Goal: Transaction & Acquisition: Book appointment/travel/reservation

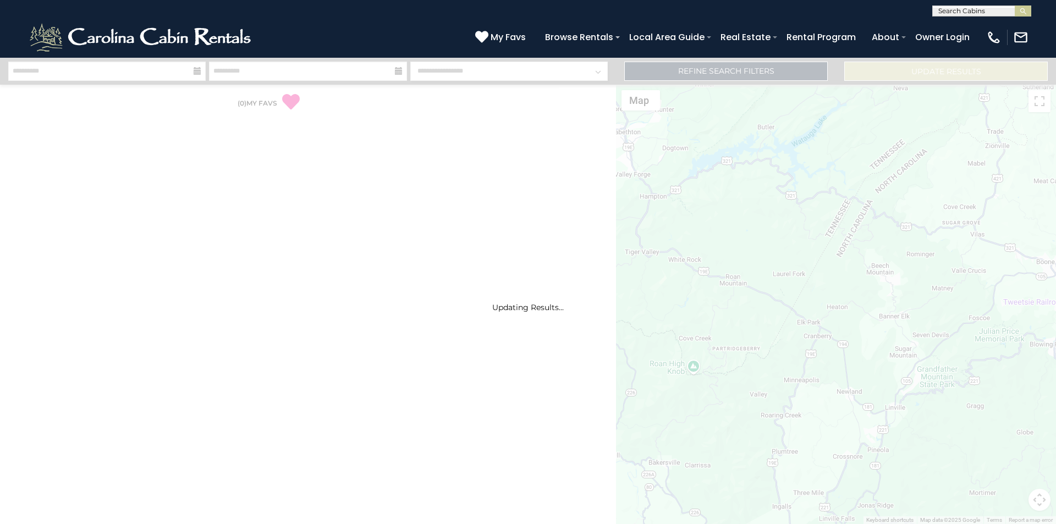
select select "*"
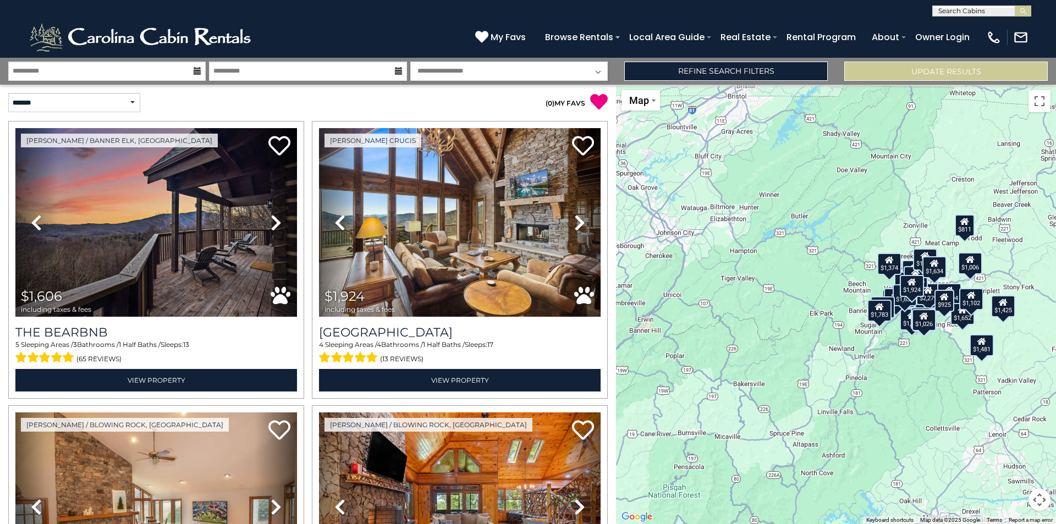
click at [852, 283] on div "$1,606 $1,924 $1,679 $1,356 $2,088 $3,087 $2,279 $2,041 $1,824 $1,763 $1,481 $1…" at bounding box center [836, 305] width 440 height 440
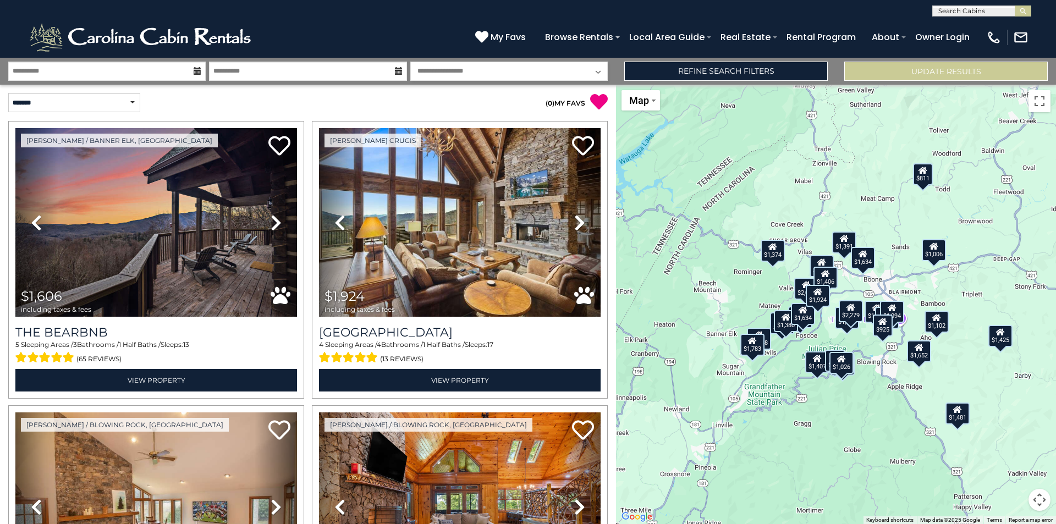
drag, startPoint x: 843, startPoint y: 290, endPoint x: 713, endPoint y: 281, distance: 130.8
click at [713, 281] on div "$1,606 $1,924 $1,679 $1,356 $2,088 $3,087 $2,279 $2,041 $1,824 $1,763 $1,481 $1…" at bounding box center [836, 305] width 440 height 440
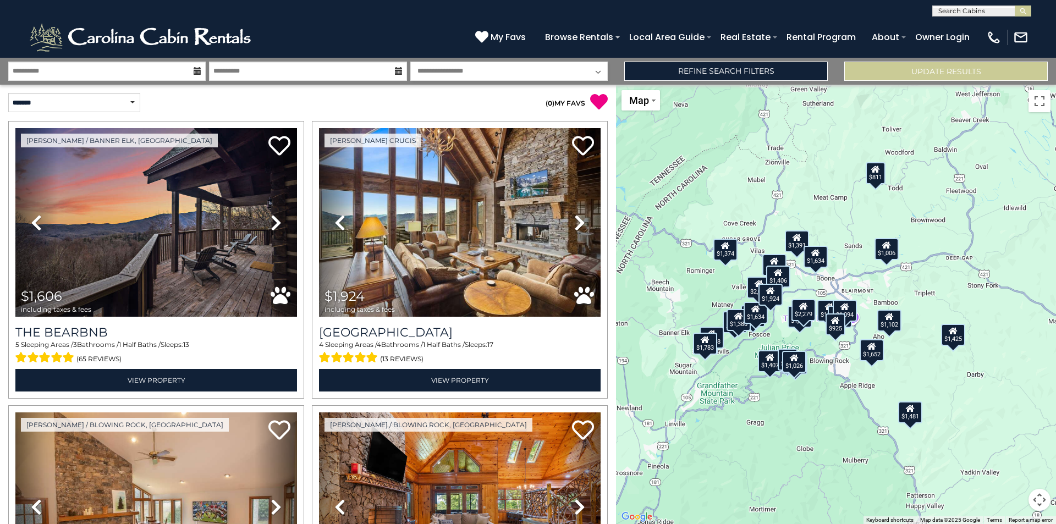
click at [850, 277] on div "$1,606 $1,924 $1,679 $1,356 $2,088 $3,087 $2,279 $2,041 $1,824 $1,763 $1,481 $1…" at bounding box center [836, 305] width 440 height 440
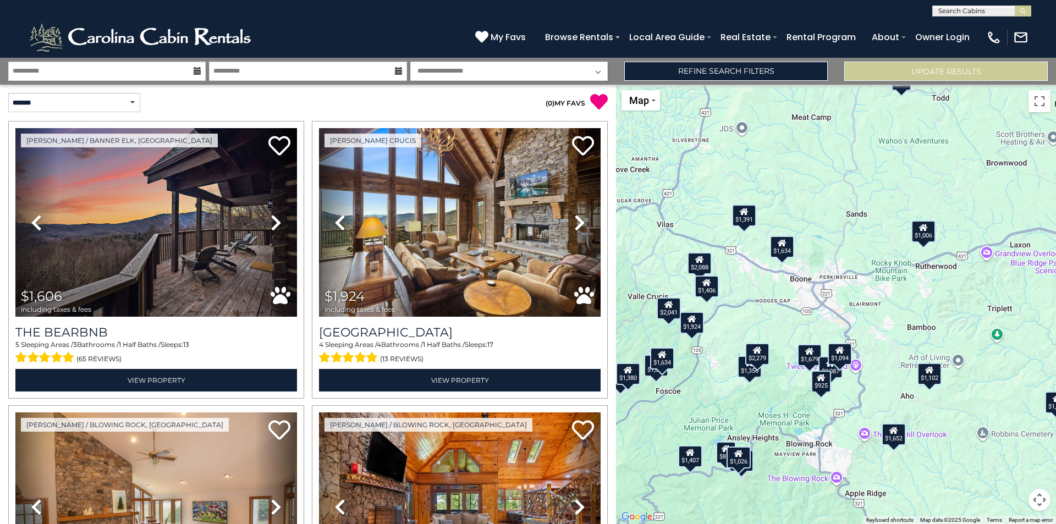
click at [746, 217] on div "$1,391" at bounding box center [744, 216] width 24 height 22
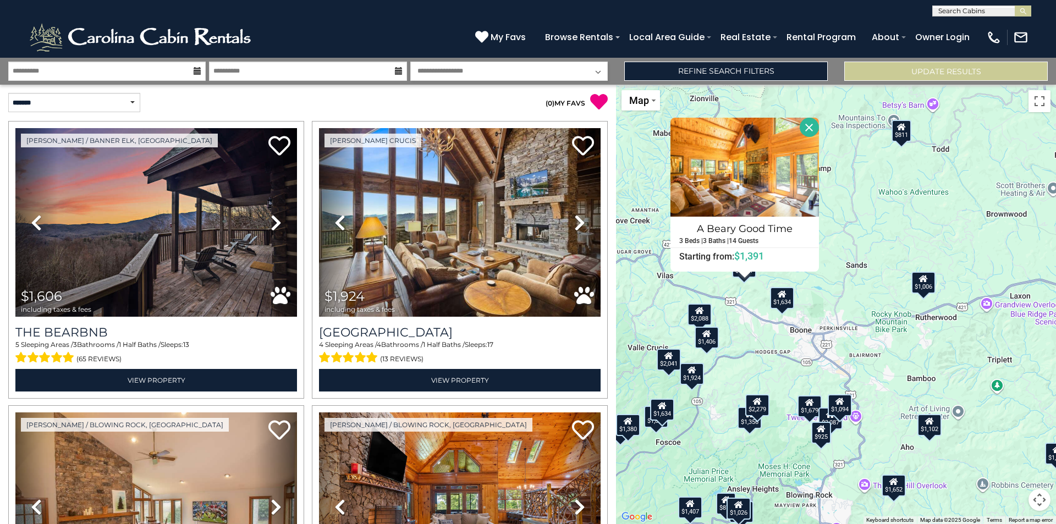
click at [709, 344] on div "$1,406" at bounding box center [707, 338] width 24 height 22
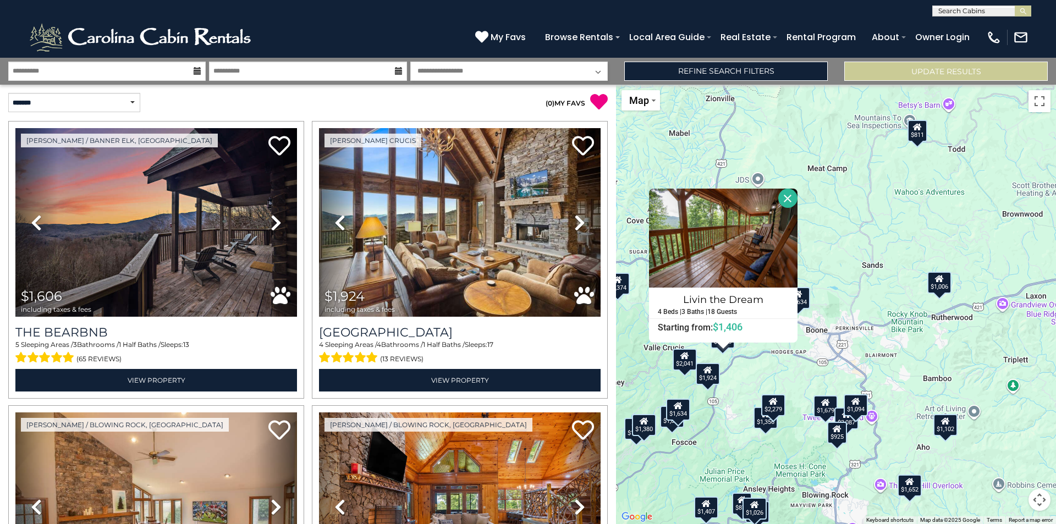
click at [765, 430] on div "$1,606 $1,924 $1,679 $1,356 $2,088 $3,087 $2,279 $2,041 $1,824 $1,763 $1,481 $1…" at bounding box center [836, 305] width 440 height 440
click at [765, 425] on div "$1,356" at bounding box center [766, 418] width 24 height 22
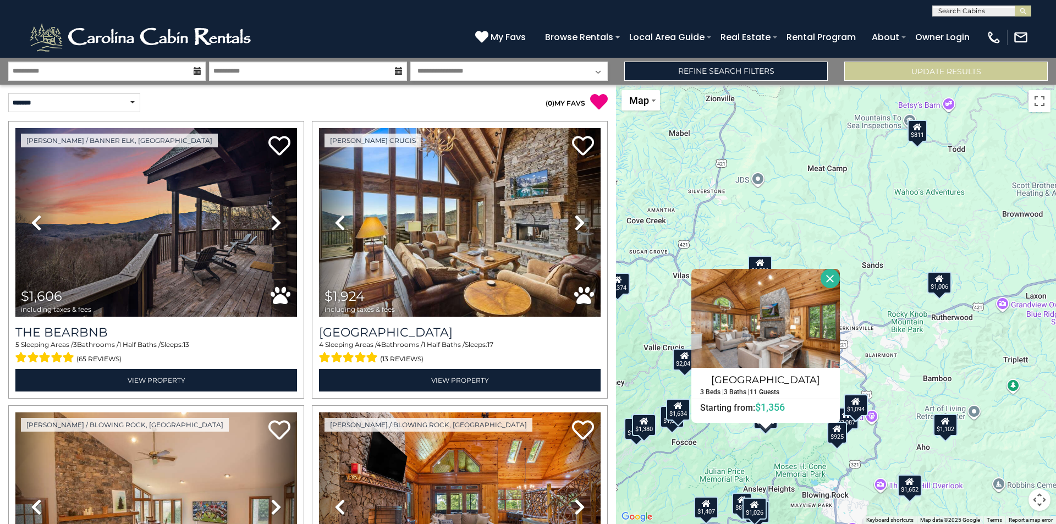
click at [831, 281] on button "Close" at bounding box center [830, 278] width 19 height 19
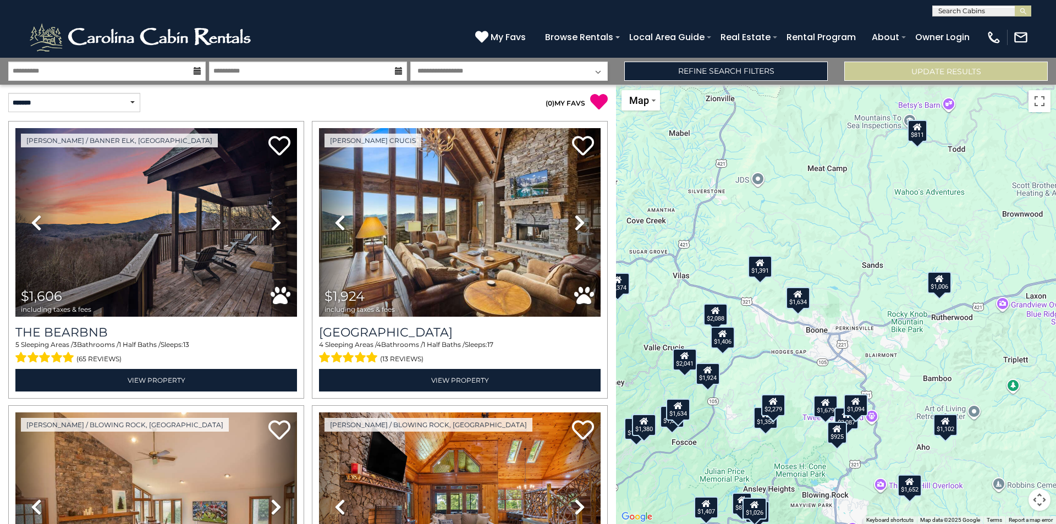
click at [858, 404] on icon at bounding box center [856, 402] width 9 height 8
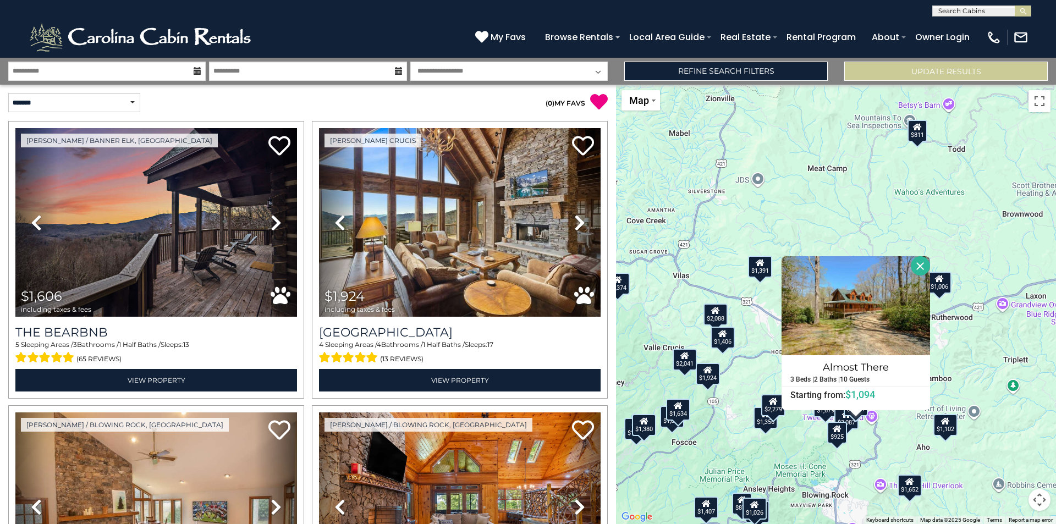
click at [918, 267] on button "Close" at bounding box center [920, 265] width 19 height 19
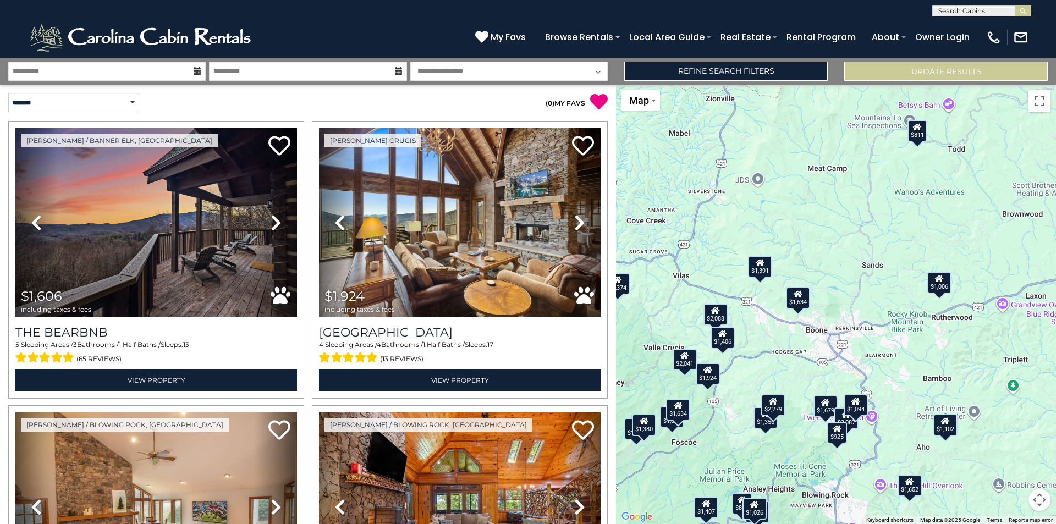
click at [944, 429] on div "$1,102" at bounding box center [946, 425] width 24 height 22
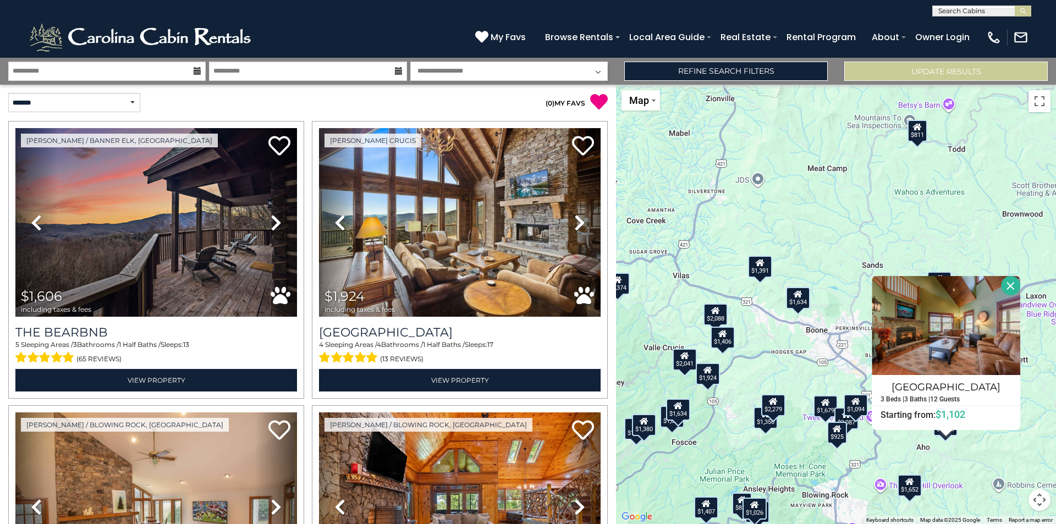
click at [1006, 286] on button "Close" at bounding box center [1010, 285] width 19 height 19
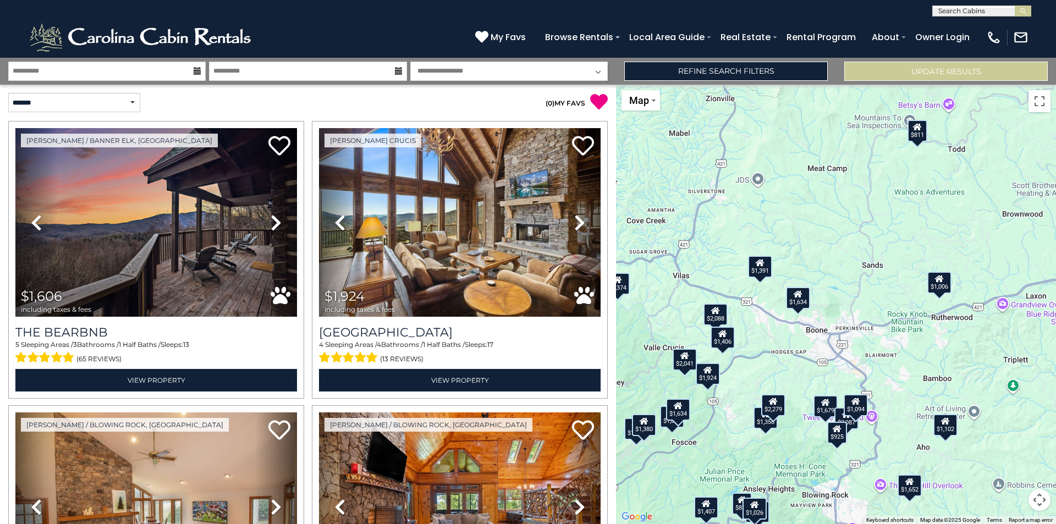
click at [721, 344] on div "$1,406" at bounding box center [723, 338] width 24 height 22
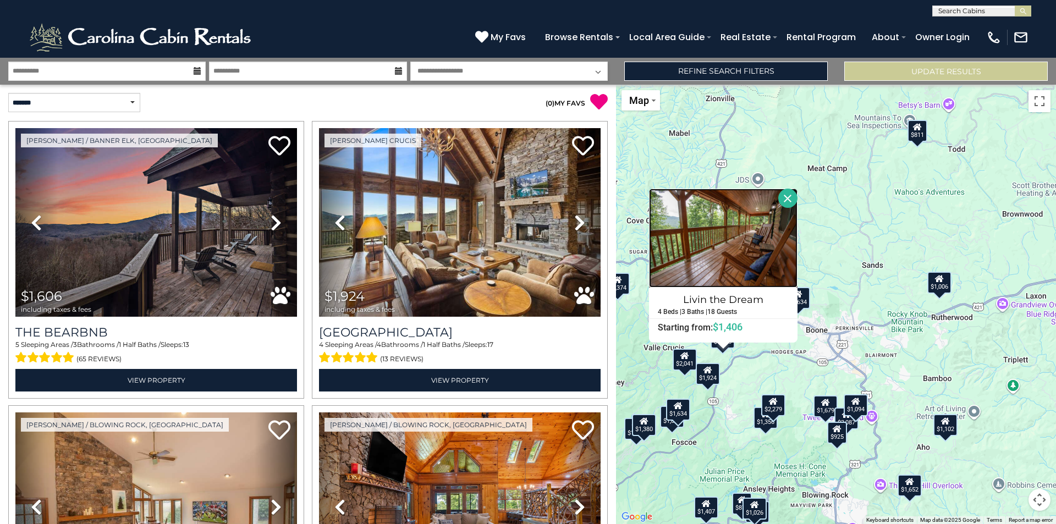
click at [725, 282] on img at bounding box center [723, 238] width 149 height 99
click at [912, 489] on div "$1,652" at bounding box center [910, 485] width 24 height 22
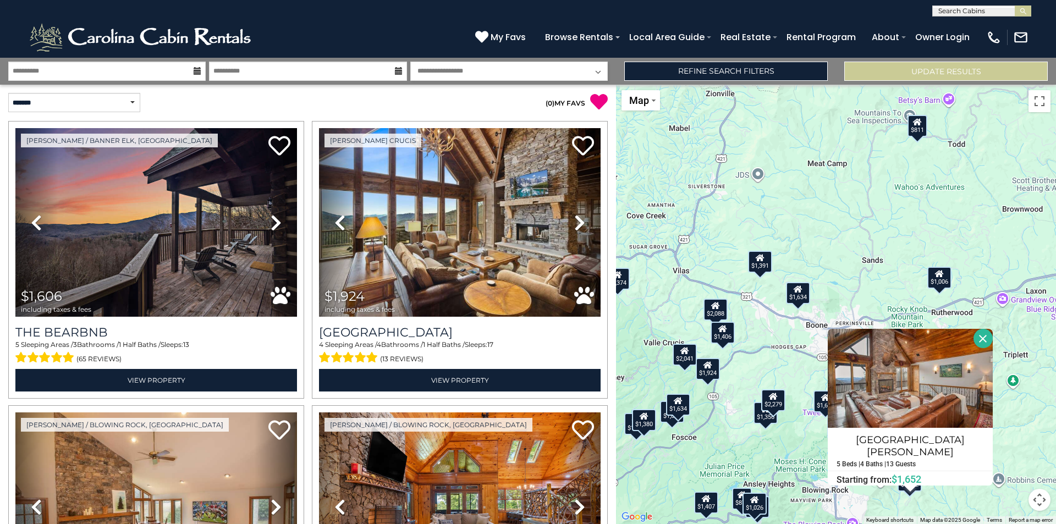
click at [767, 422] on div "$1,356" at bounding box center [766, 413] width 24 height 22
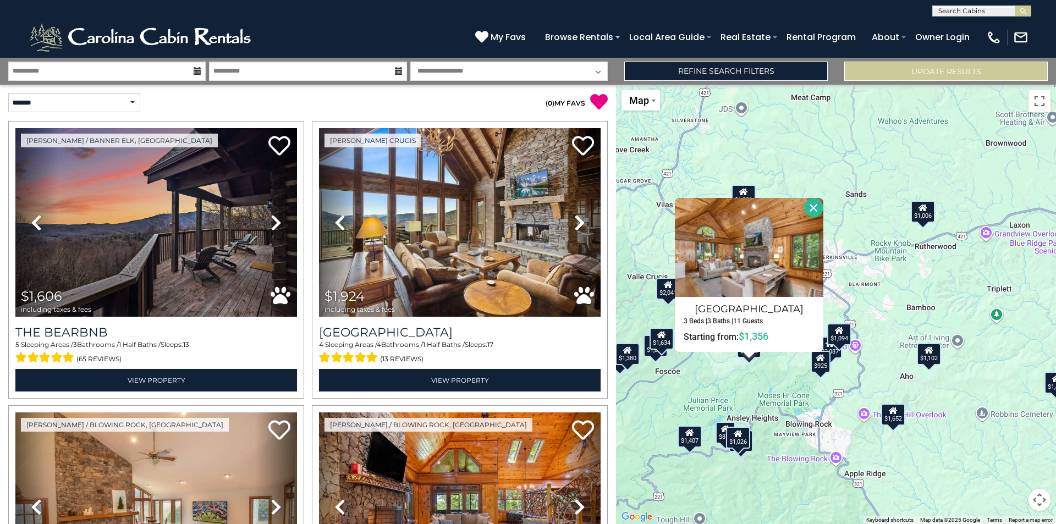
drag, startPoint x: 809, startPoint y: 468, endPoint x: 793, endPoint y: 398, distance: 71.8
click at [793, 398] on div "$1,606 $1,924 $1,679 $1,356 $2,088 $3,087 $2,279 $2,041 $1,824 $1,763 $1,481 $1…" at bounding box center [836, 305] width 440 height 440
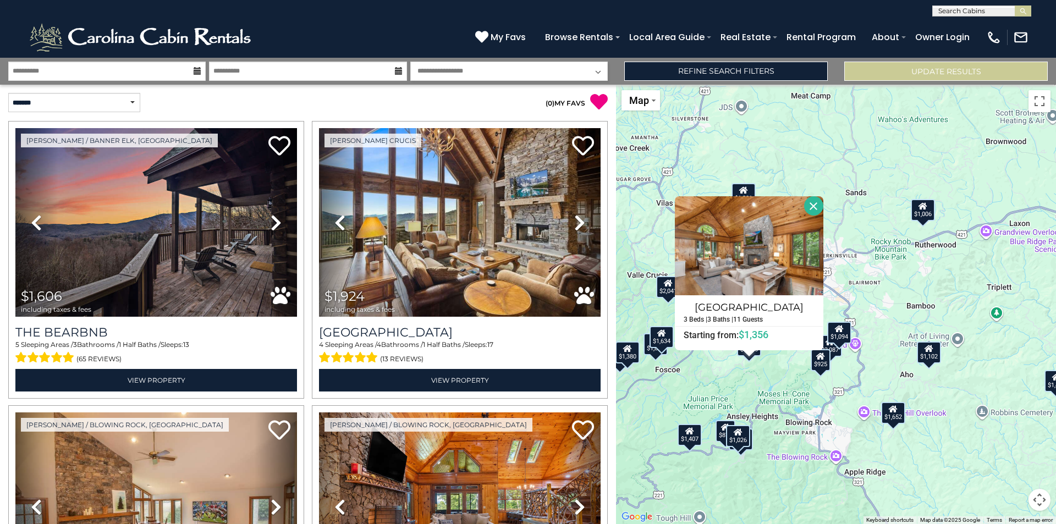
click at [656, 355] on div "$1,606 $1,924 $1,679 $1,356 $2,088 $3,087 $2,279 $2,041 $1,824 $1,763 $1,481 $1…" at bounding box center [836, 305] width 440 height 440
click at [655, 350] on div "$1,824" at bounding box center [656, 344] width 24 height 22
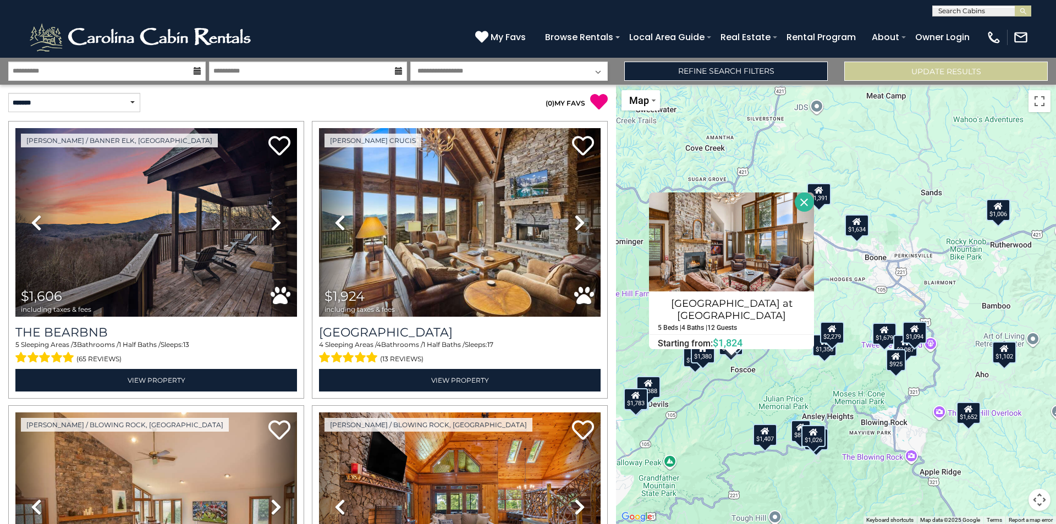
click at [915, 352] on div "$3,087" at bounding box center [905, 345] width 24 height 22
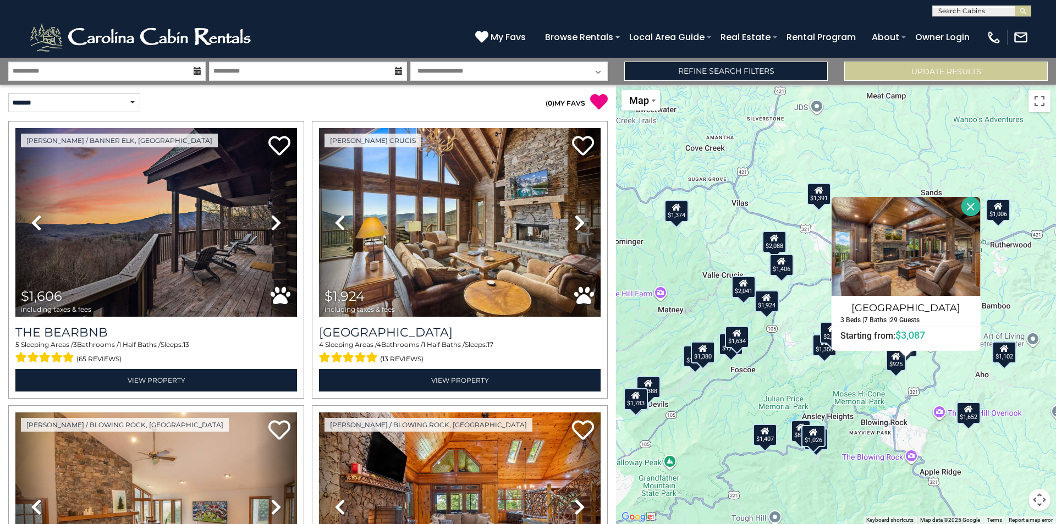
click at [899, 368] on div "$925" at bounding box center [896, 360] width 20 height 22
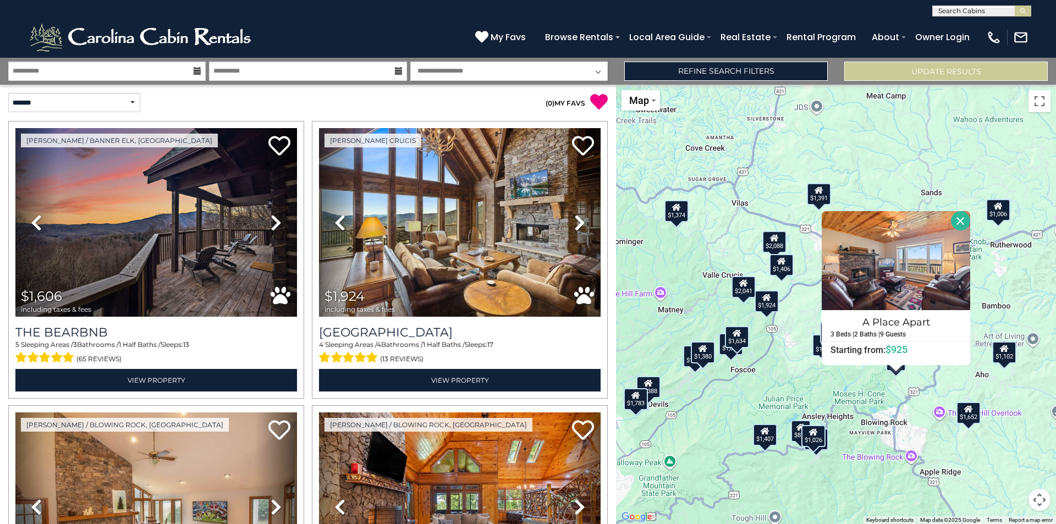
click at [816, 438] on div "$1,026" at bounding box center [814, 436] width 24 height 22
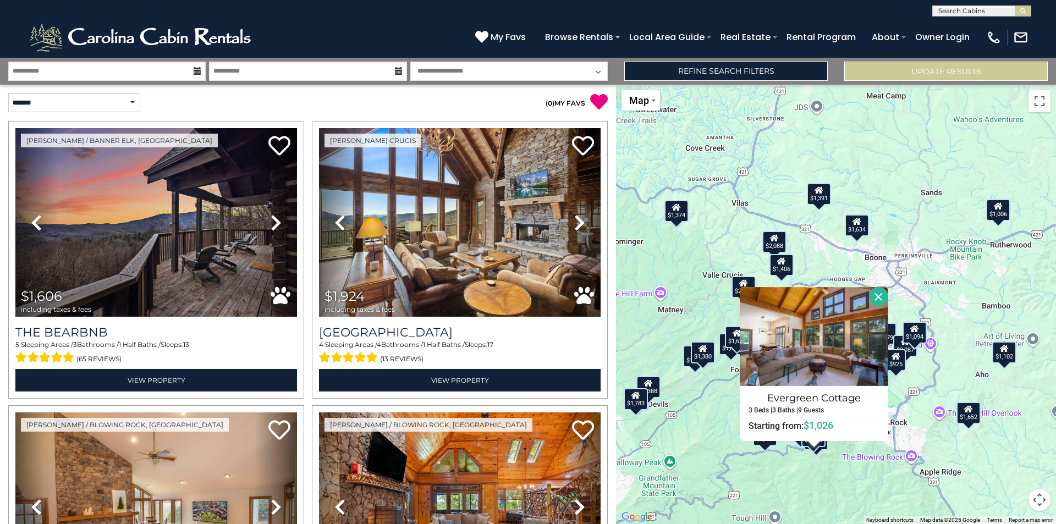
click at [842, 468] on div "$1,606 $1,924 $1,679 $1,356 $2,088 $3,087 $2,279 $2,041 $1,824 $1,763 $1,481 $1…" at bounding box center [836, 305] width 440 height 440
click at [785, 453] on div "$1,606 $1,924 $1,679 $1,356 $2,088 $3,087 $2,279 $2,041 $1,824 $1,763 $1,481 $1…" at bounding box center [836, 305] width 440 height 440
click at [767, 449] on div "$1,606 $1,924 $1,679 $1,356 $2,088 $3,087 $2,279 $2,041 $1,824 $1,763 $1,481 $1…" at bounding box center [836, 305] width 440 height 440
click at [878, 295] on button "Close" at bounding box center [878, 296] width 19 height 19
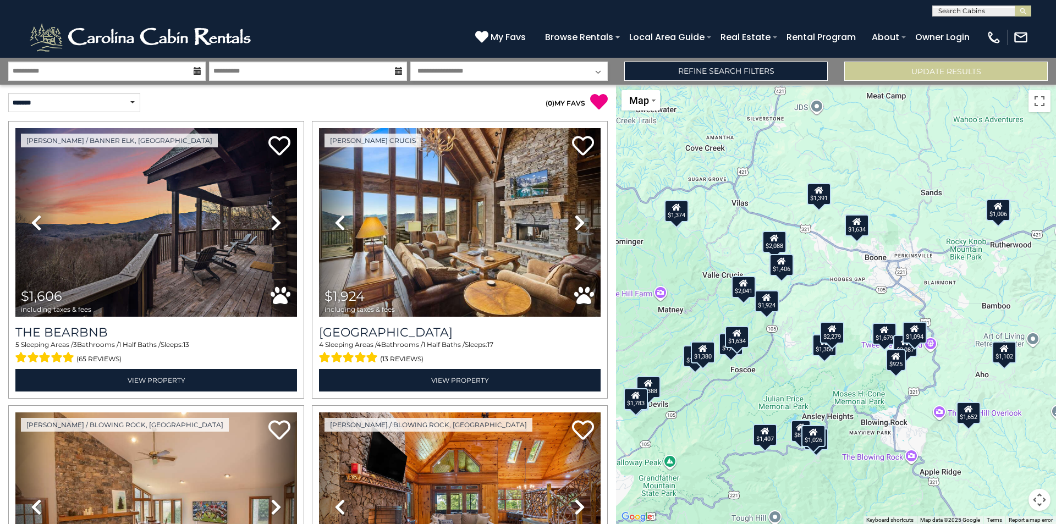
click at [768, 441] on div "$1,407" at bounding box center [765, 435] width 24 height 22
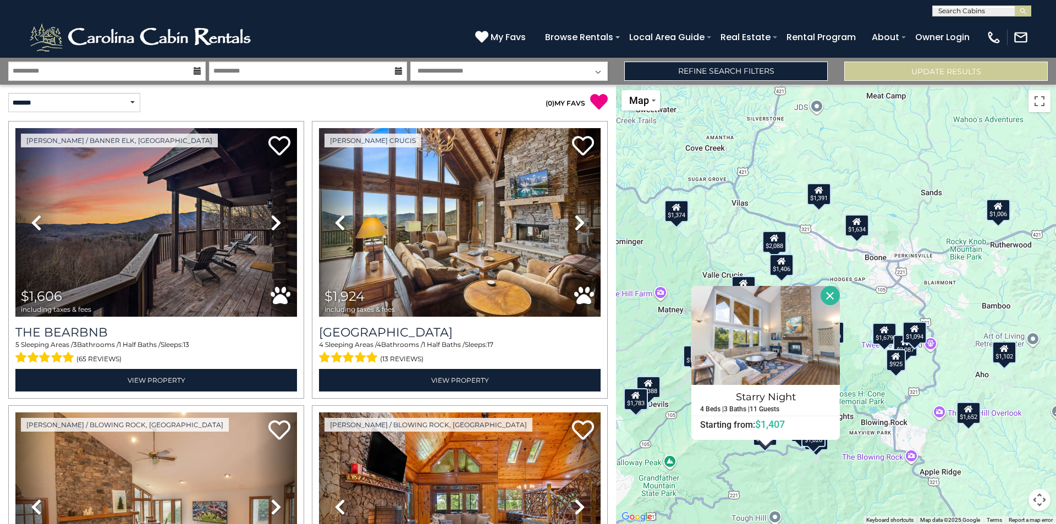
click at [831, 297] on button "Close" at bounding box center [830, 295] width 19 height 19
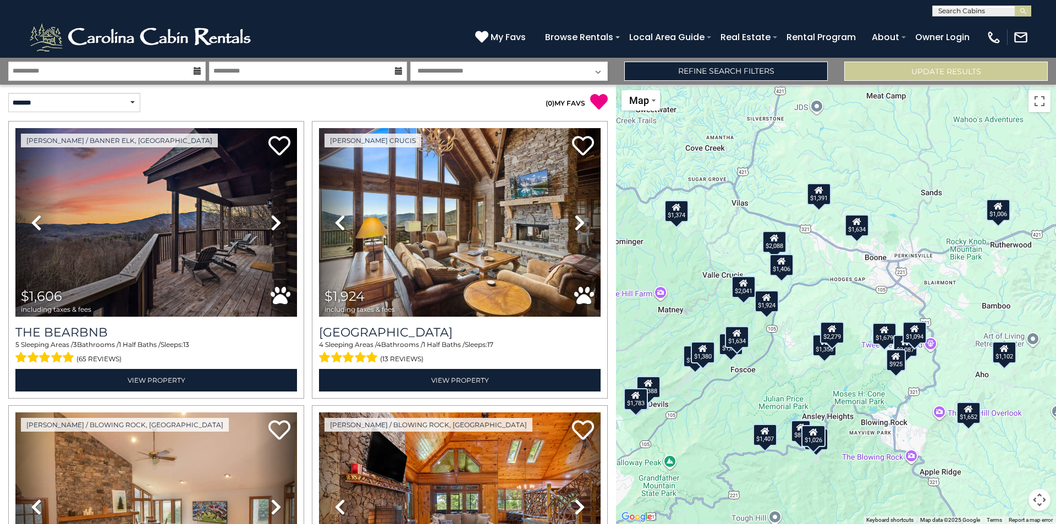
click at [824, 452] on div "$1,606 $1,924 $1,679 $1,356 $2,088 $3,087 $2,279 $2,041 $1,824 $1,763 $1,481 $1…" at bounding box center [836, 305] width 440 height 440
click at [824, 447] on div "$1,169" at bounding box center [816, 439] width 24 height 22
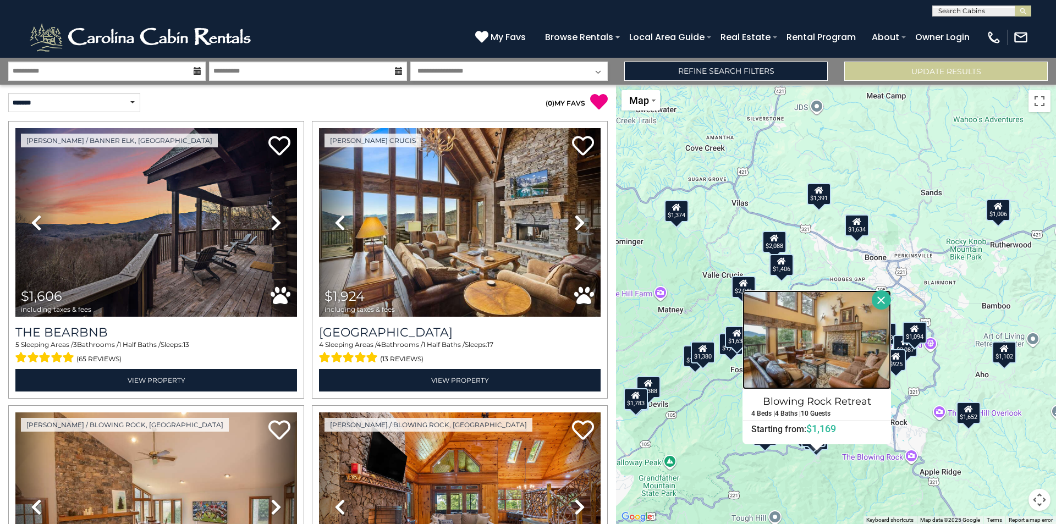
click at [847, 350] on img at bounding box center [817, 339] width 149 height 99
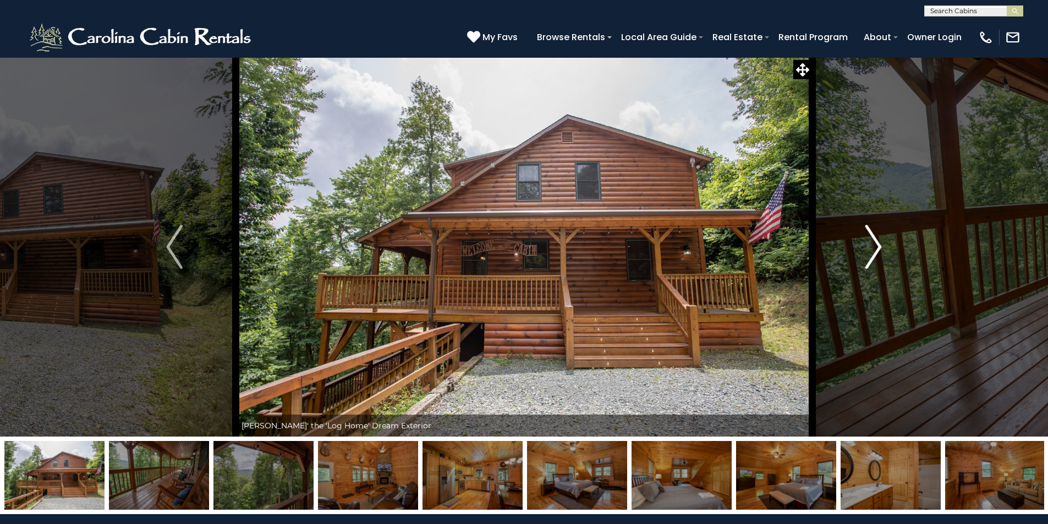
click at [877, 238] on img "Next" at bounding box center [873, 247] width 17 height 44
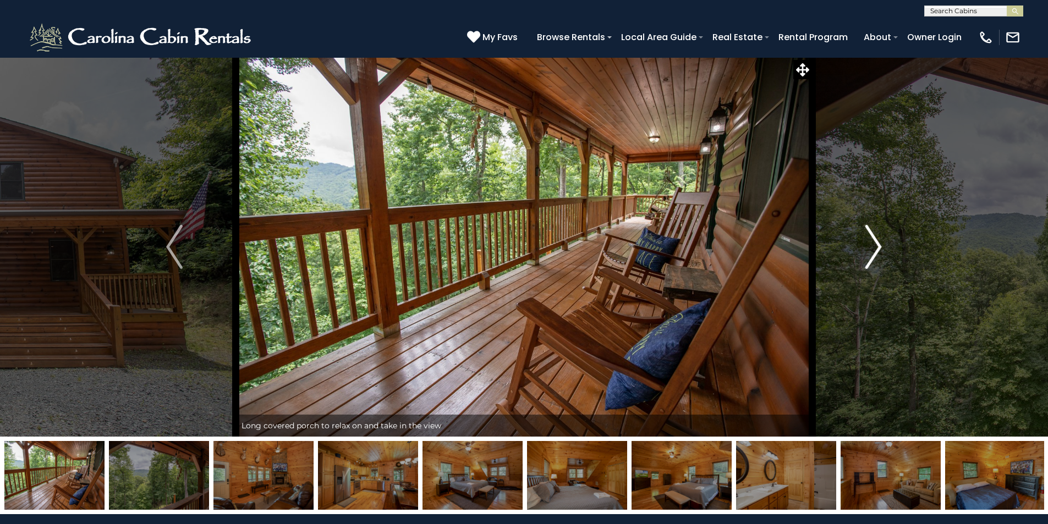
click at [877, 238] on img "Next" at bounding box center [873, 247] width 17 height 44
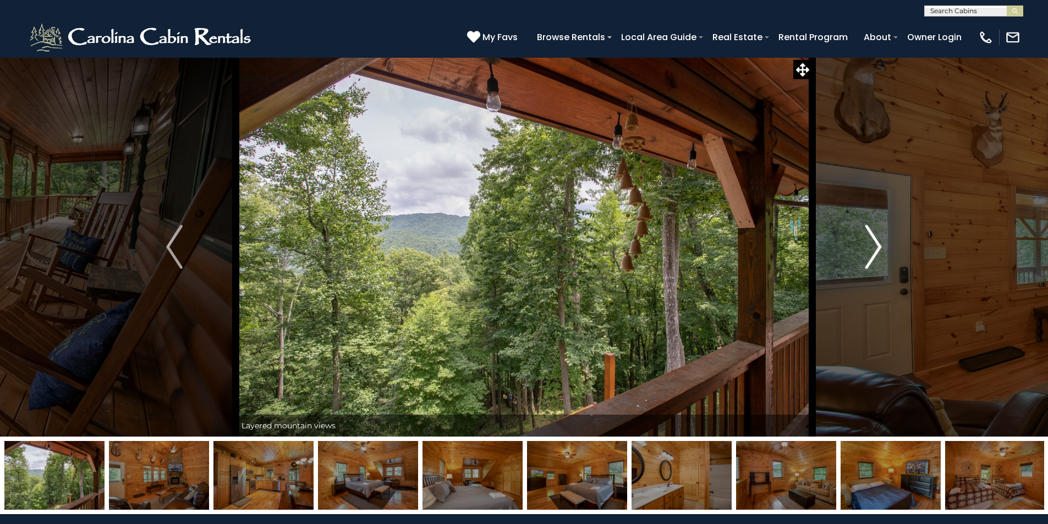
click at [877, 238] on img "Next" at bounding box center [873, 247] width 17 height 44
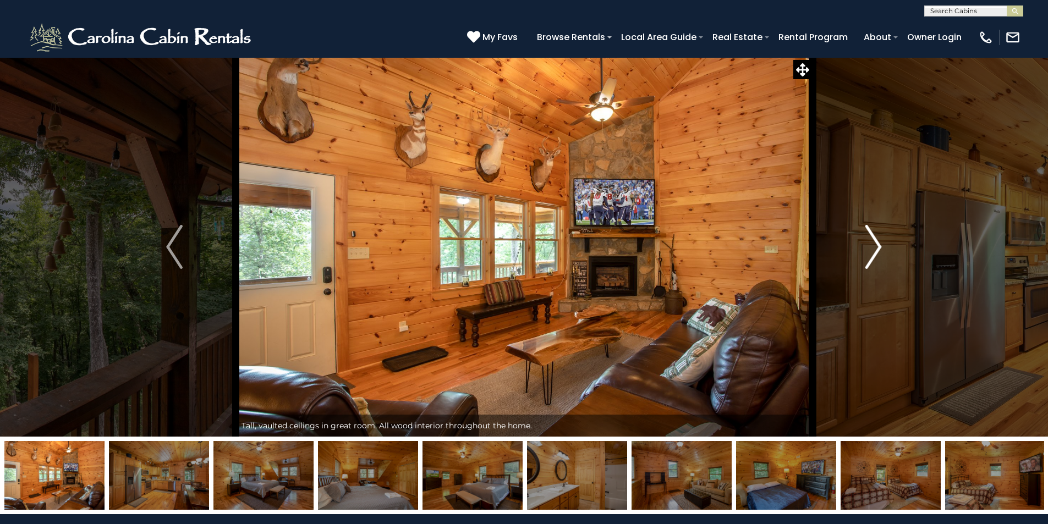
click at [877, 238] on img "Next" at bounding box center [873, 247] width 17 height 44
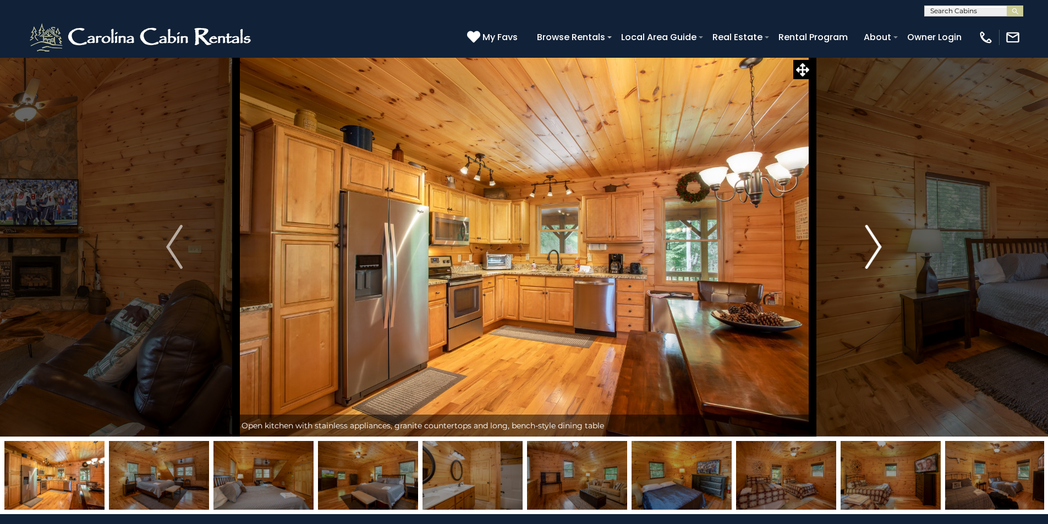
click at [877, 238] on img "Next" at bounding box center [873, 247] width 17 height 44
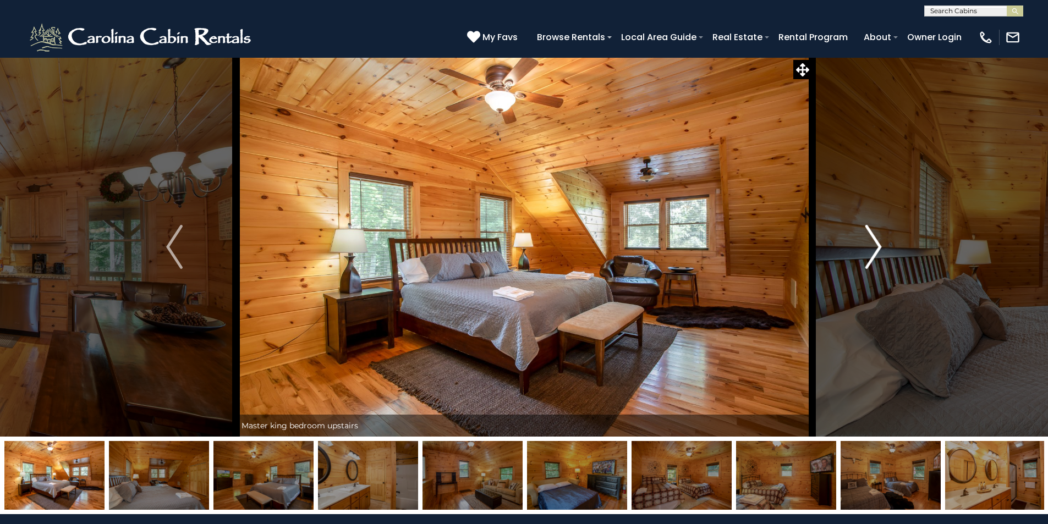
click at [877, 238] on img "Next" at bounding box center [873, 247] width 17 height 44
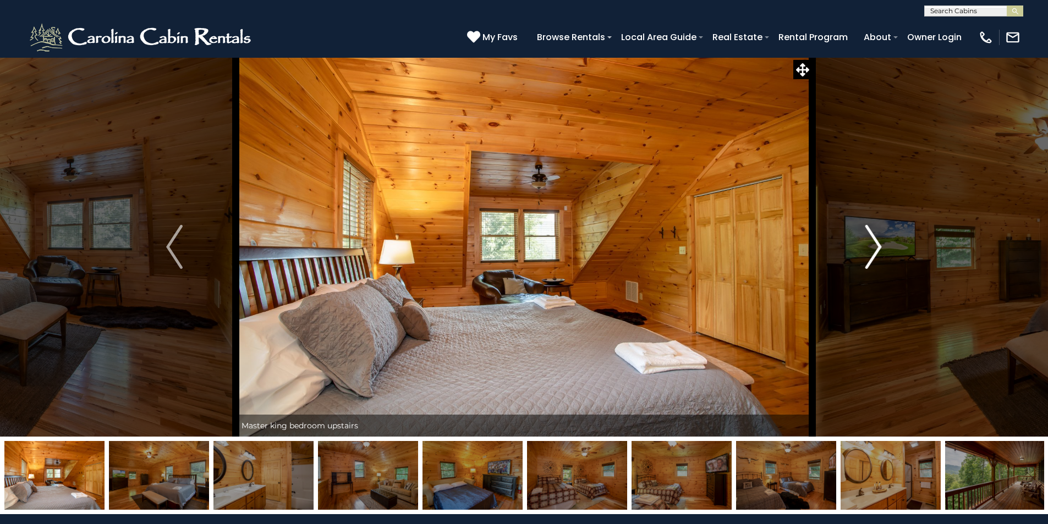
click at [877, 238] on img "Next" at bounding box center [873, 247] width 17 height 44
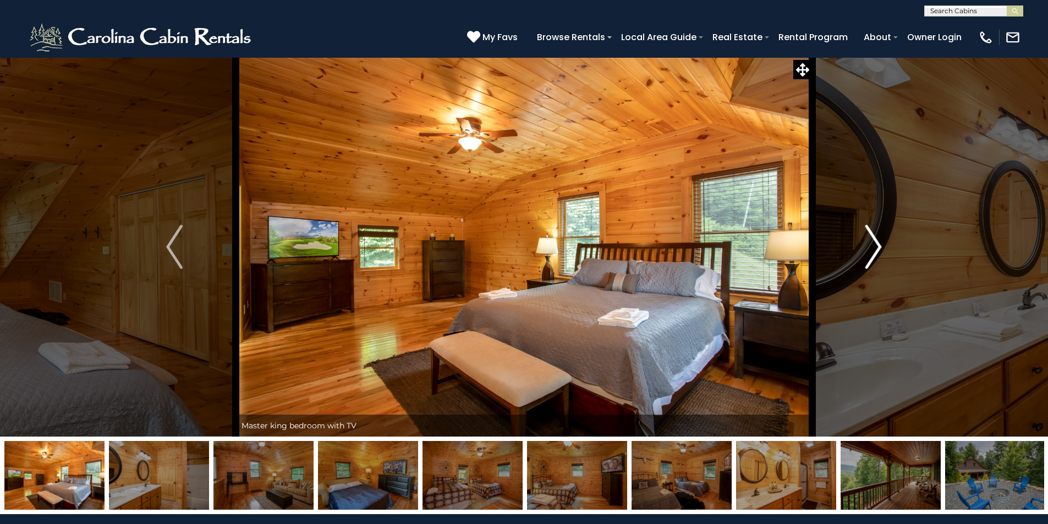
click at [877, 238] on img "Next" at bounding box center [873, 247] width 17 height 44
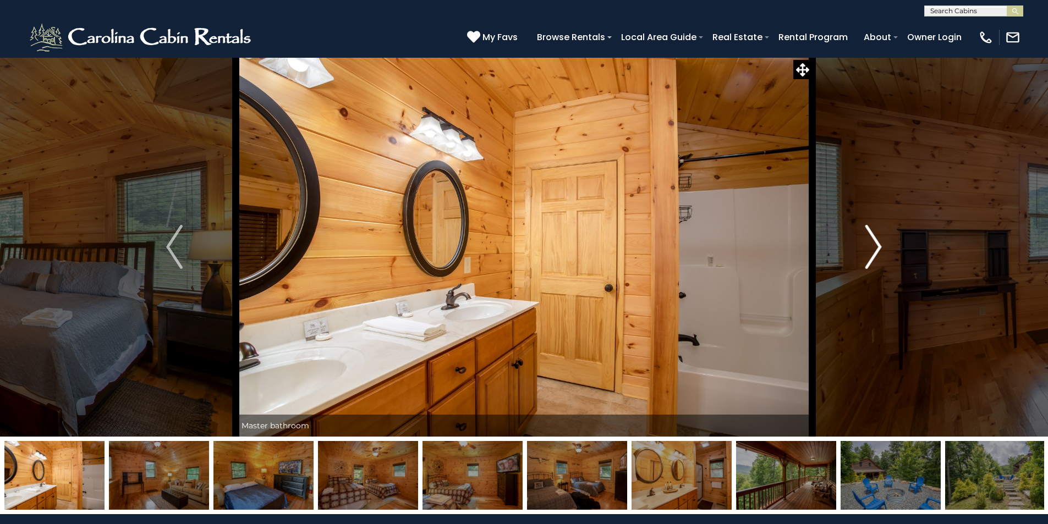
click at [877, 238] on img "Next" at bounding box center [873, 247] width 17 height 44
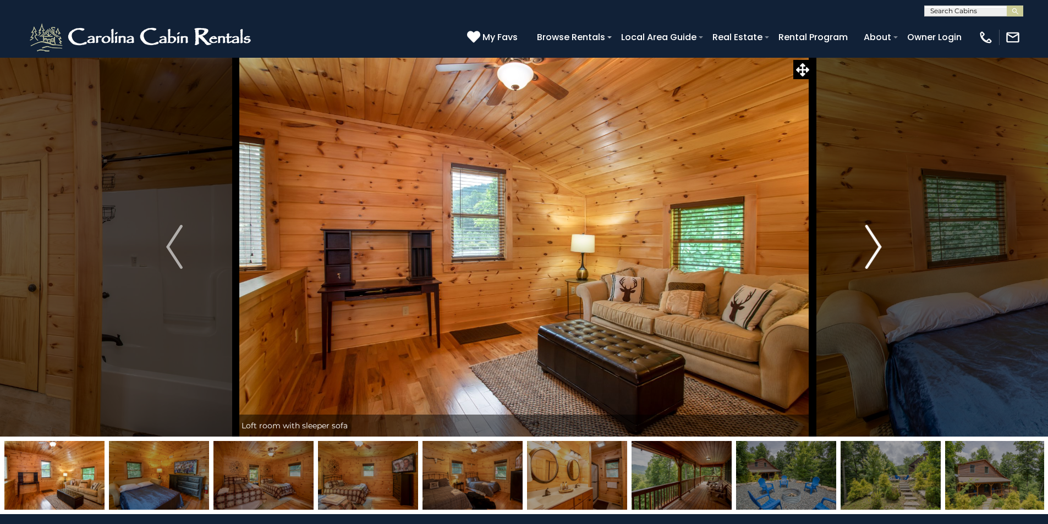
click at [877, 238] on img "Next" at bounding box center [873, 247] width 17 height 44
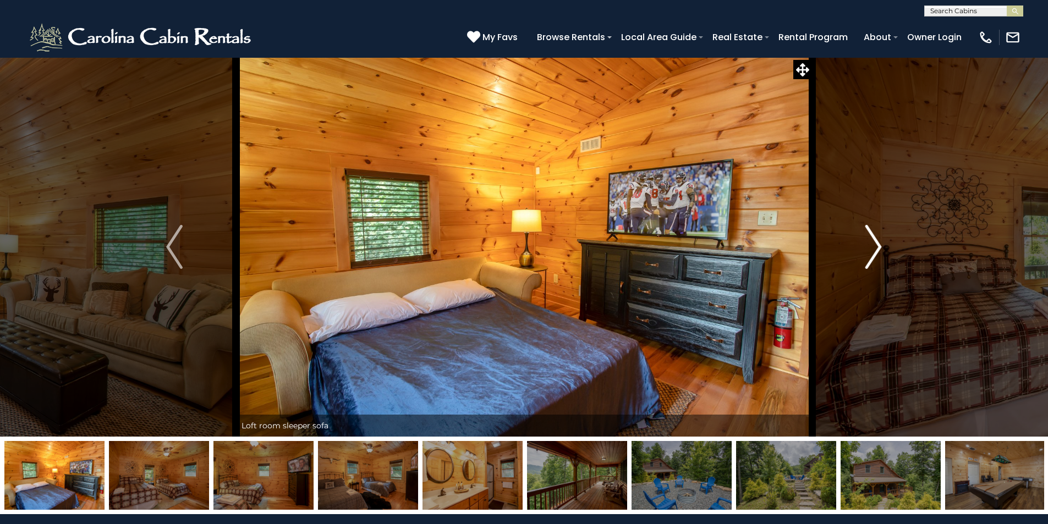
click at [877, 238] on img "Next" at bounding box center [873, 247] width 17 height 44
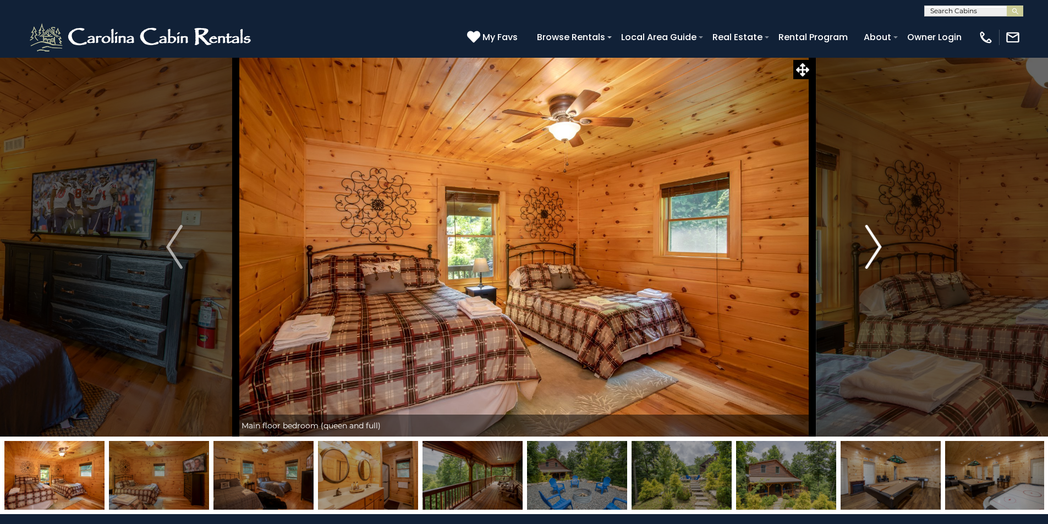
click at [877, 238] on img "Next" at bounding box center [873, 247] width 17 height 44
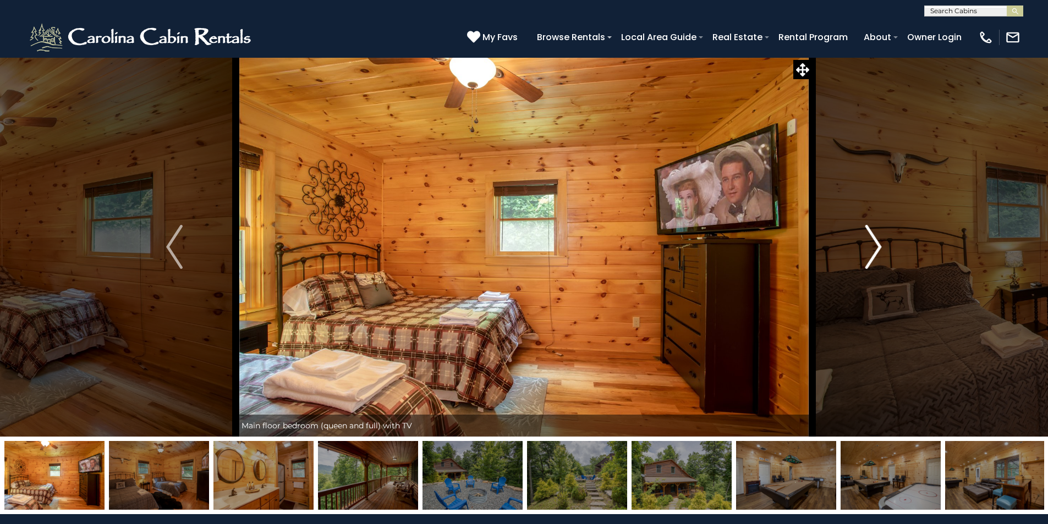
click at [877, 238] on img "Next" at bounding box center [873, 247] width 17 height 44
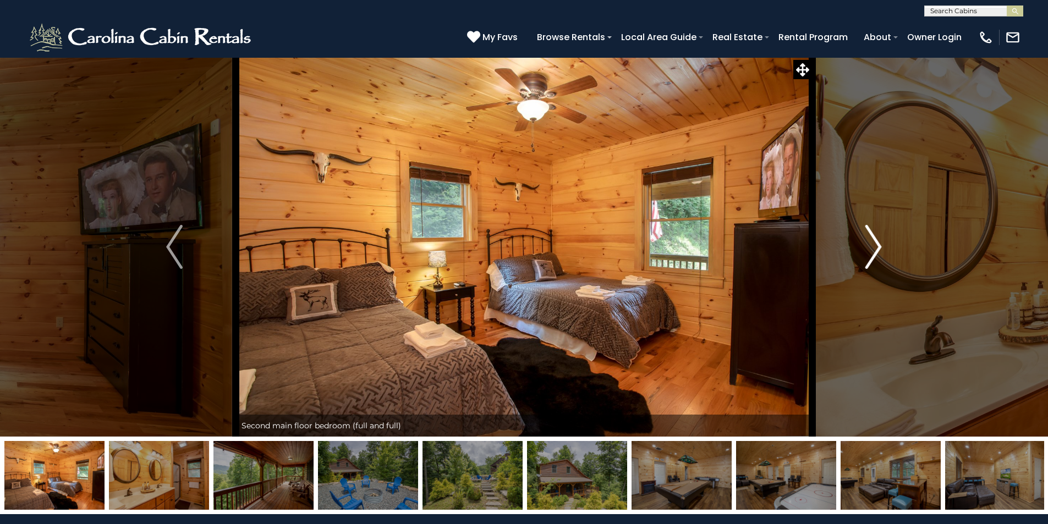
click at [877, 238] on img "Next" at bounding box center [873, 247] width 17 height 44
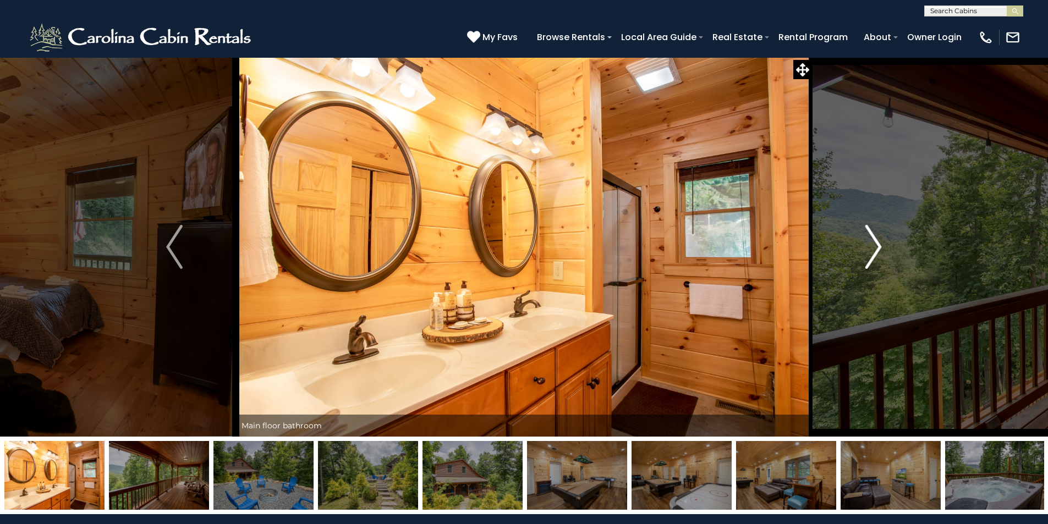
click at [877, 238] on img "Next" at bounding box center [873, 247] width 17 height 44
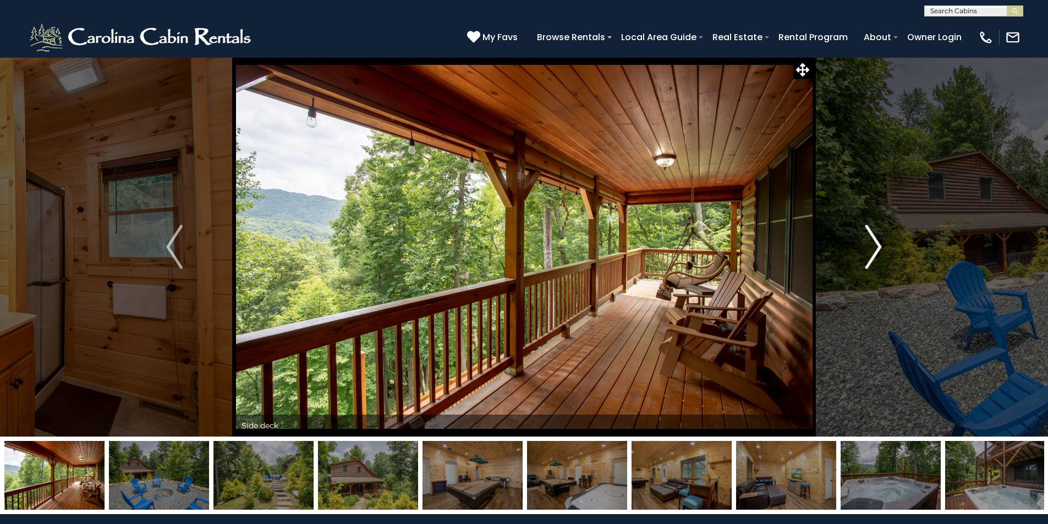
click at [877, 238] on img "Next" at bounding box center [873, 247] width 17 height 44
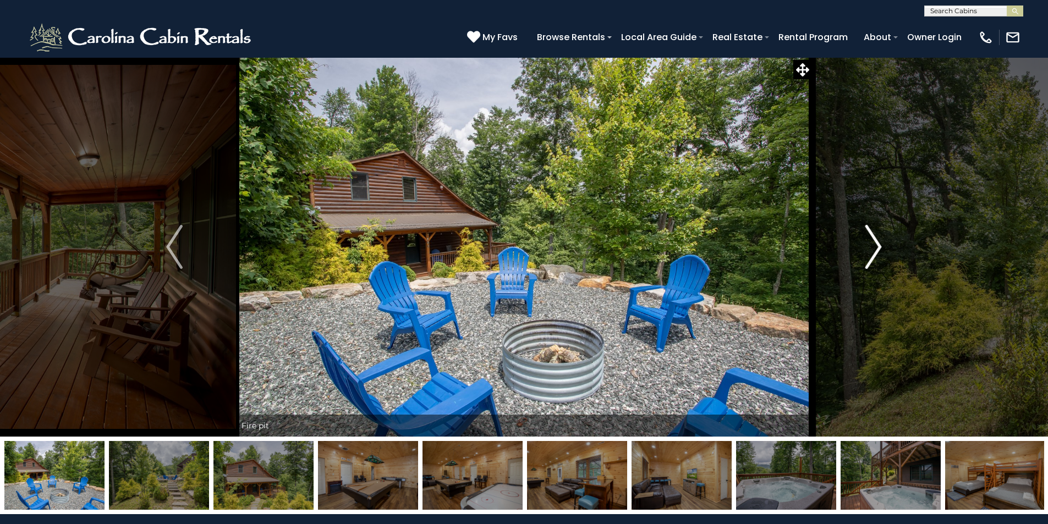
click at [877, 238] on img "Next" at bounding box center [873, 247] width 17 height 44
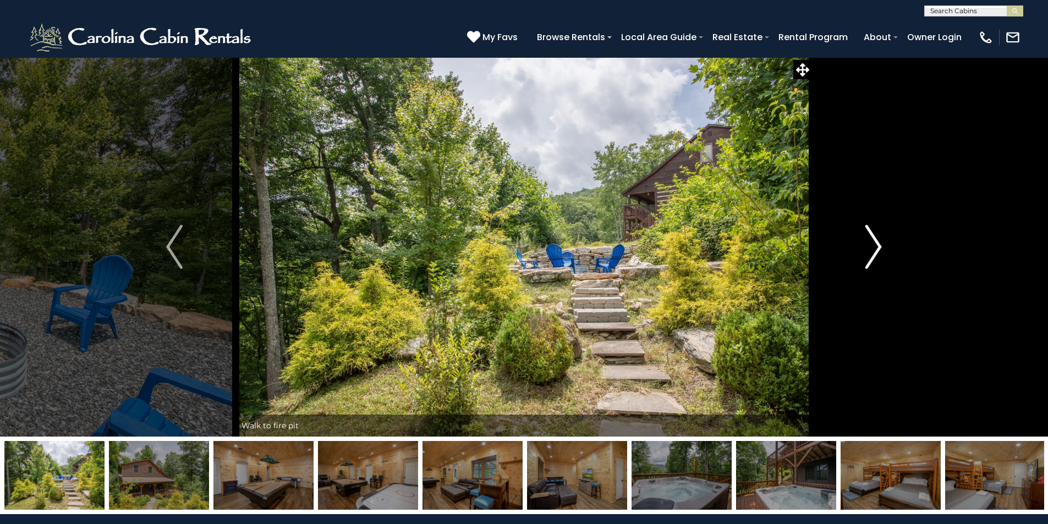
click at [877, 238] on img "Next" at bounding box center [873, 247] width 17 height 44
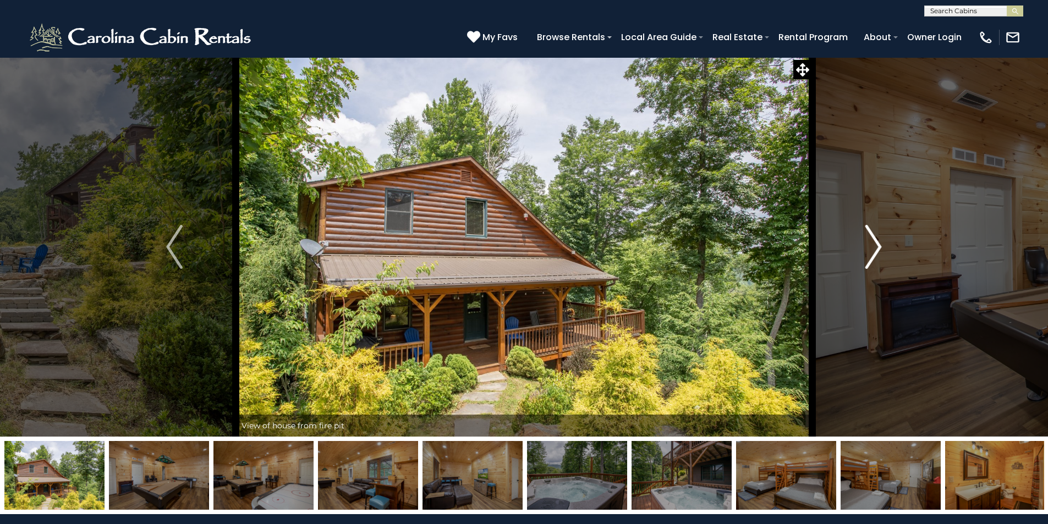
click at [877, 238] on img "Next" at bounding box center [873, 247] width 17 height 44
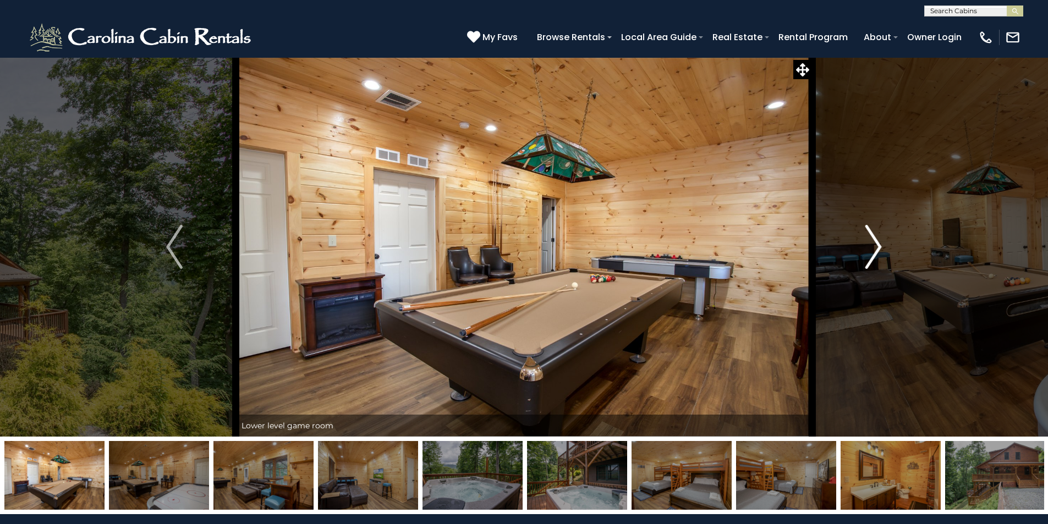
click at [877, 238] on img "Next" at bounding box center [873, 247] width 17 height 44
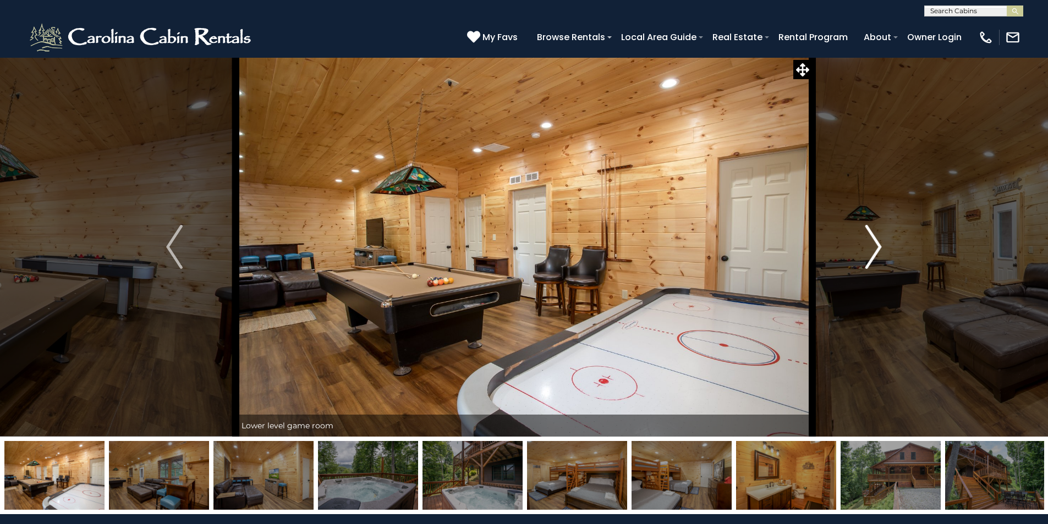
click at [877, 238] on img "Next" at bounding box center [873, 247] width 17 height 44
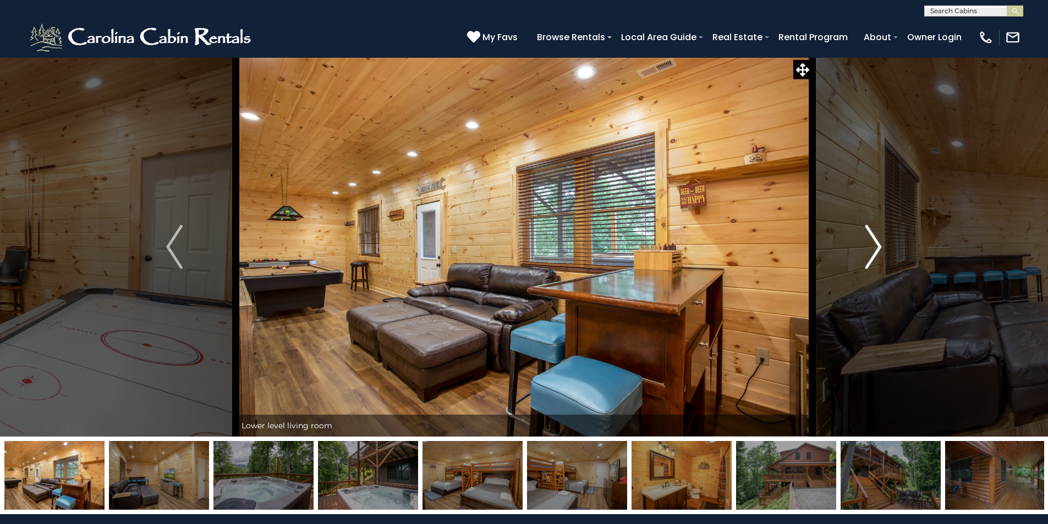
click at [877, 238] on img "Next" at bounding box center [873, 247] width 17 height 44
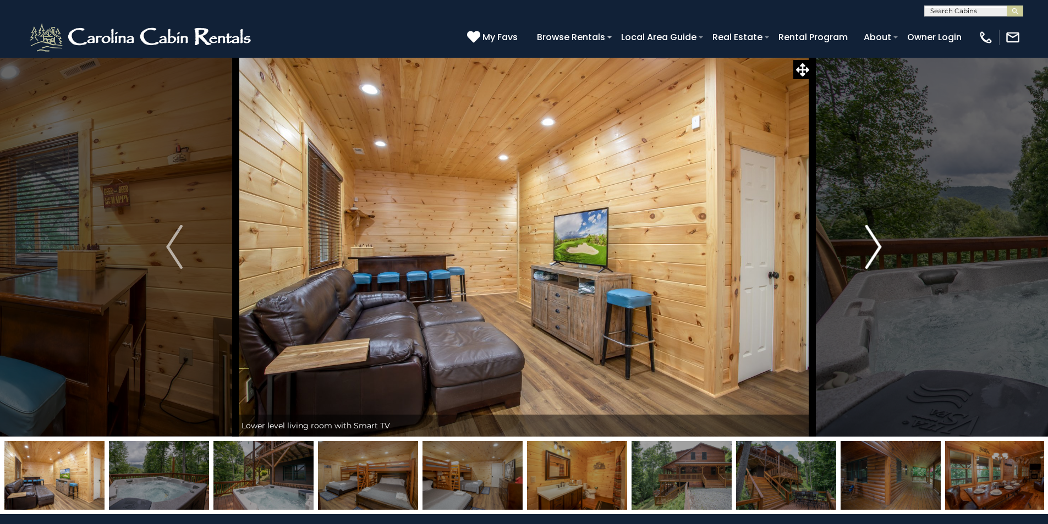
click at [877, 238] on img "Next" at bounding box center [873, 247] width 17 height 44
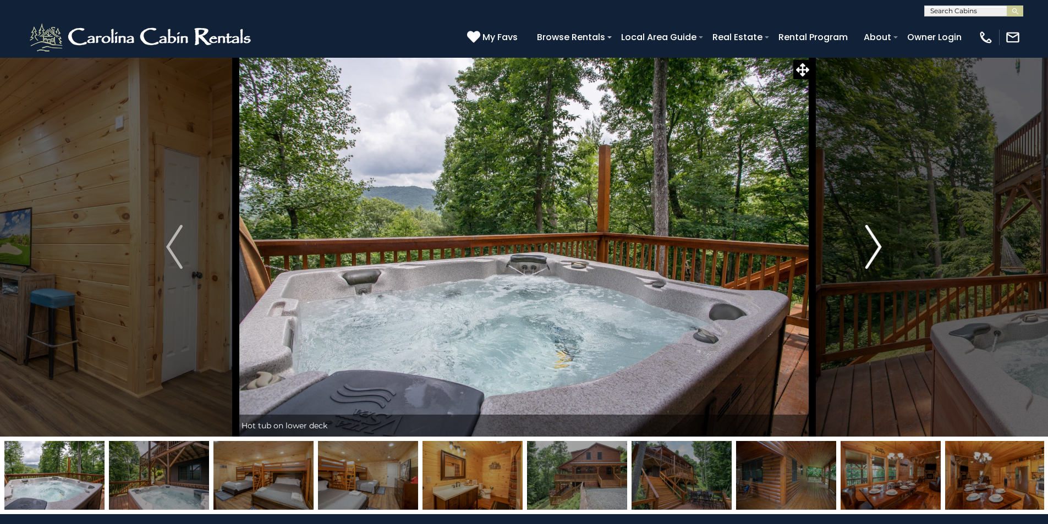
click at [877, 238] on img "Next" at bounding box center [873, 247] width 17 height 44
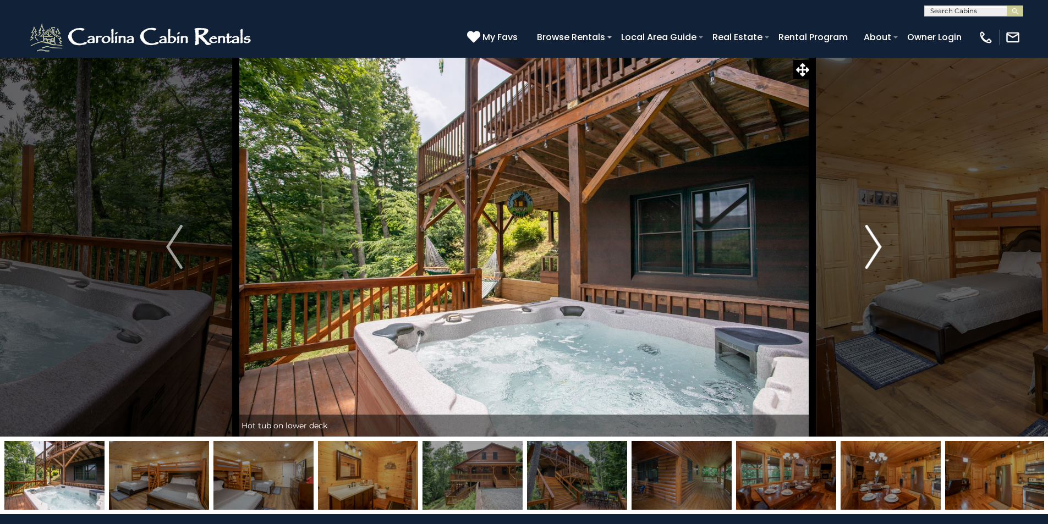
click at [877, 238] on img "Next" at bounding box center [873, 247] width 17 height 44
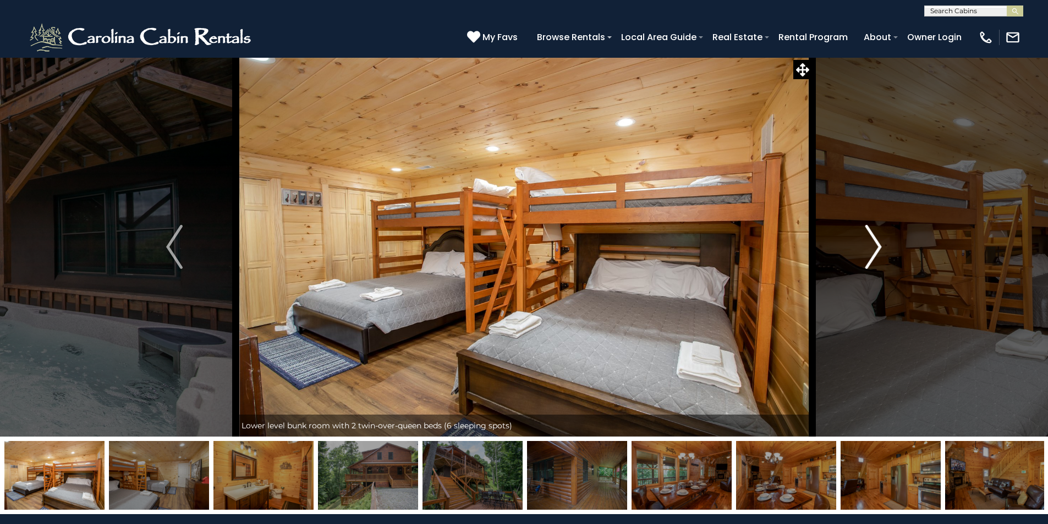
click at [877, 238] on img "Next" at bounding box center [873, 247] width 17 height 44
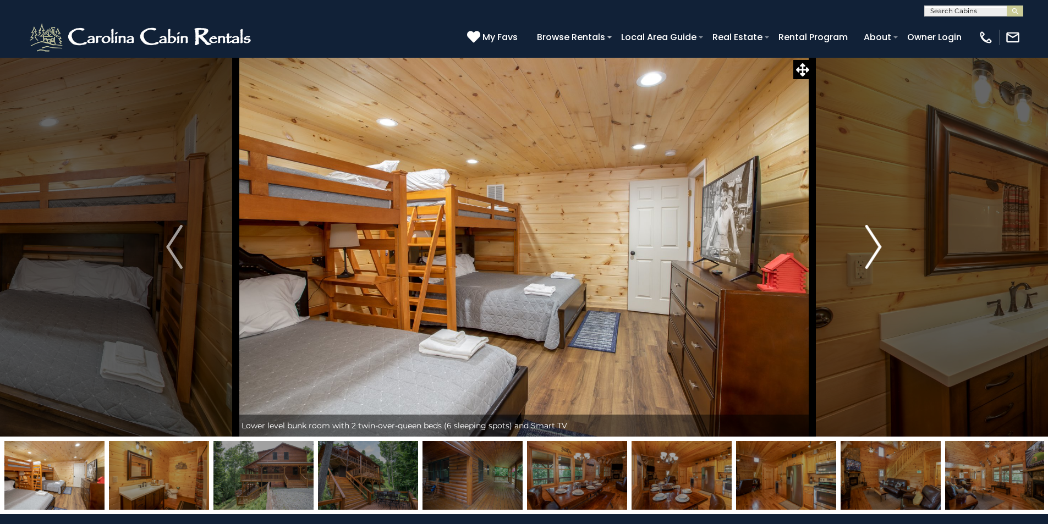
click at [877, 238] on img "Next" at bounding box center [873, 247] width 17 height 44
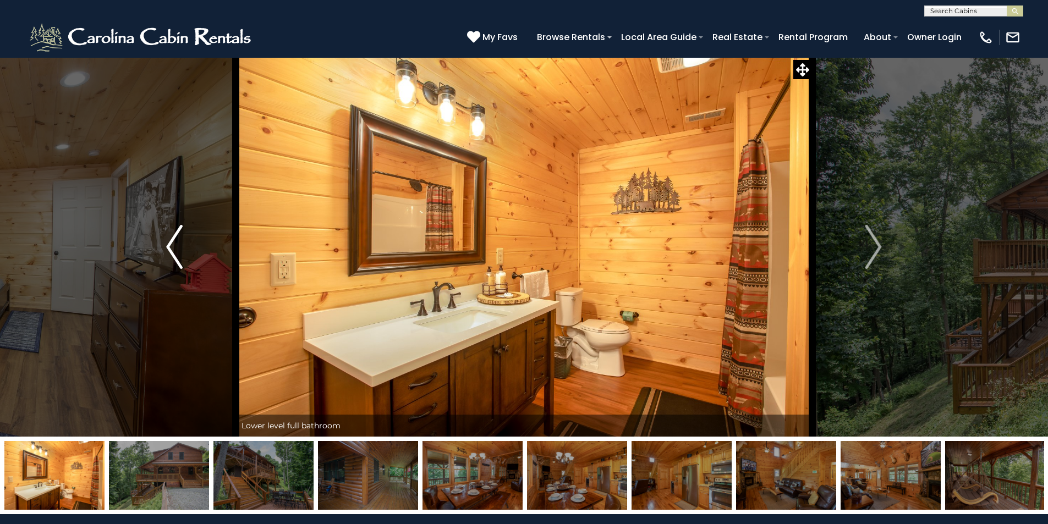
click at [174, 254] on img "Previous" at bounding box center [174, 247] width 17 height 44
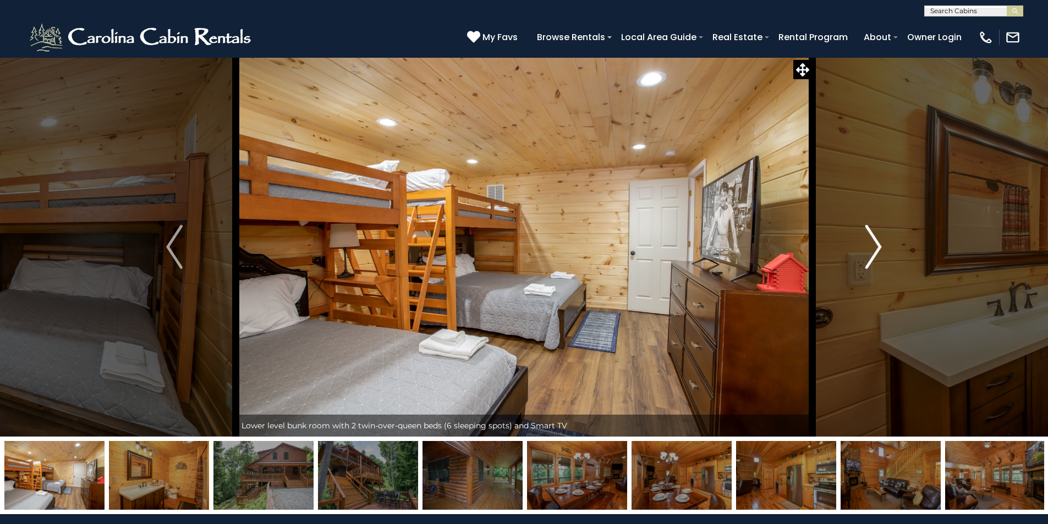
click at [882, 235] on button "Next" at bounding box center [873, 247] width 123 height 380
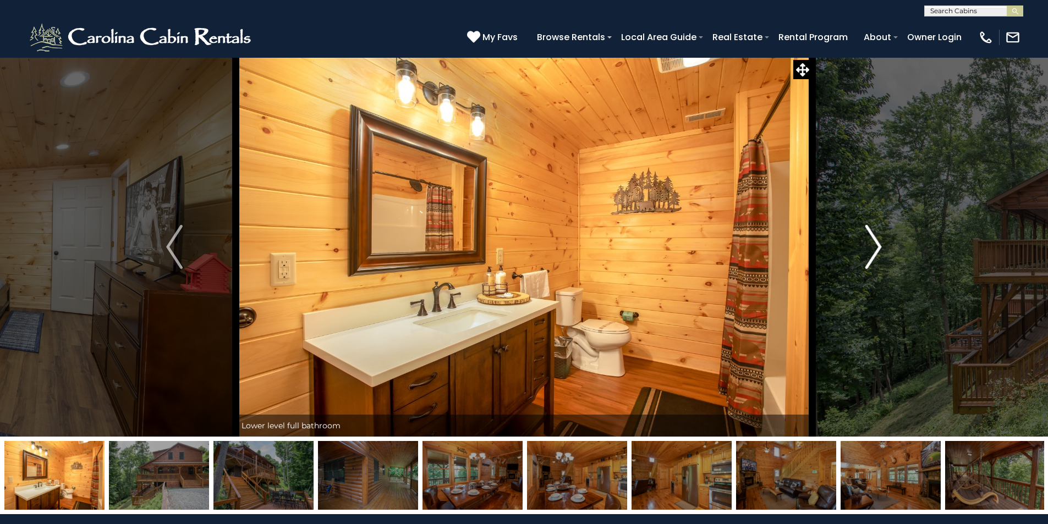
click at [881, 237] on img "Next" at bounding box center [873, 247] width 17 height 44
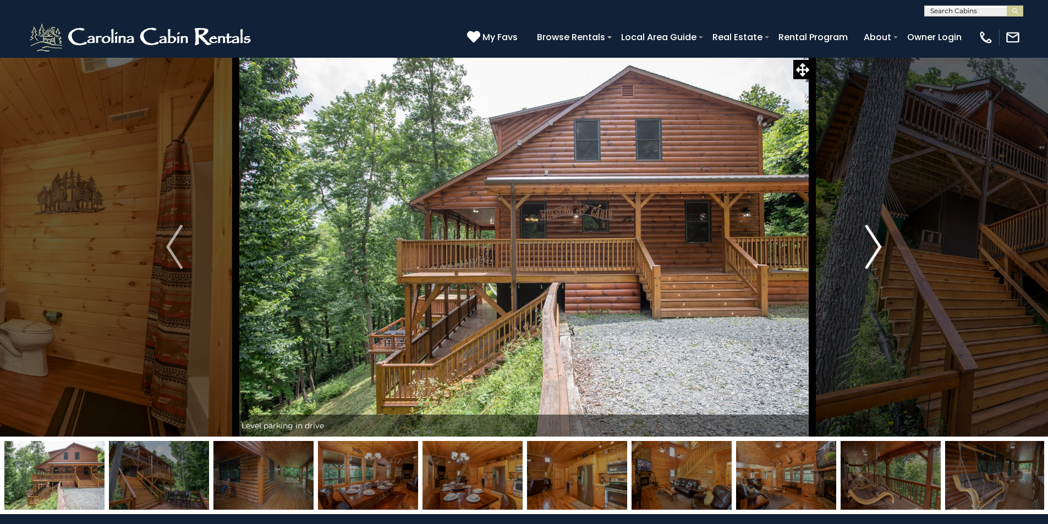
click at [881, 237] on img "Next" at bounding box center [873, 247] width 17 height 44
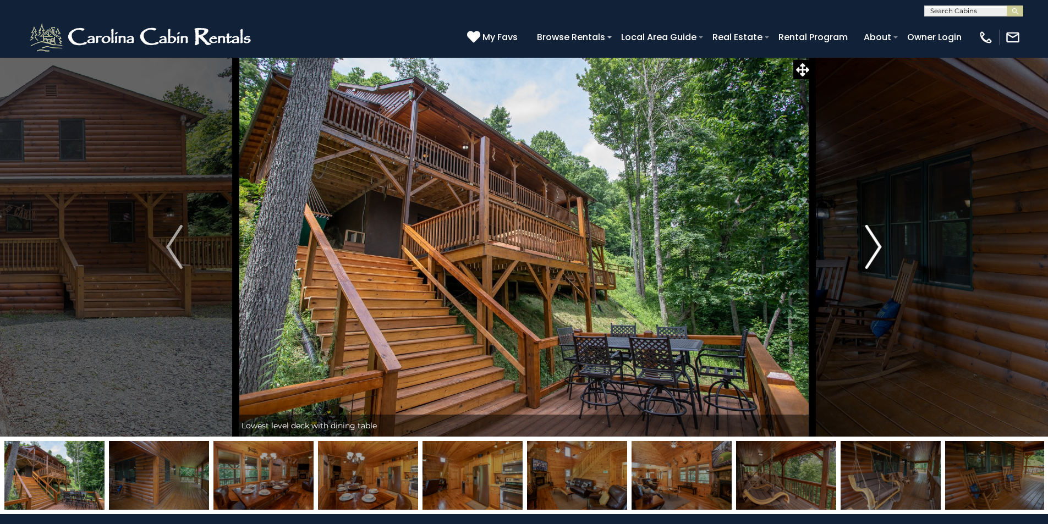
click at [881, 237] on img "Next" at bounding box center [873, 247] width 17 height 44
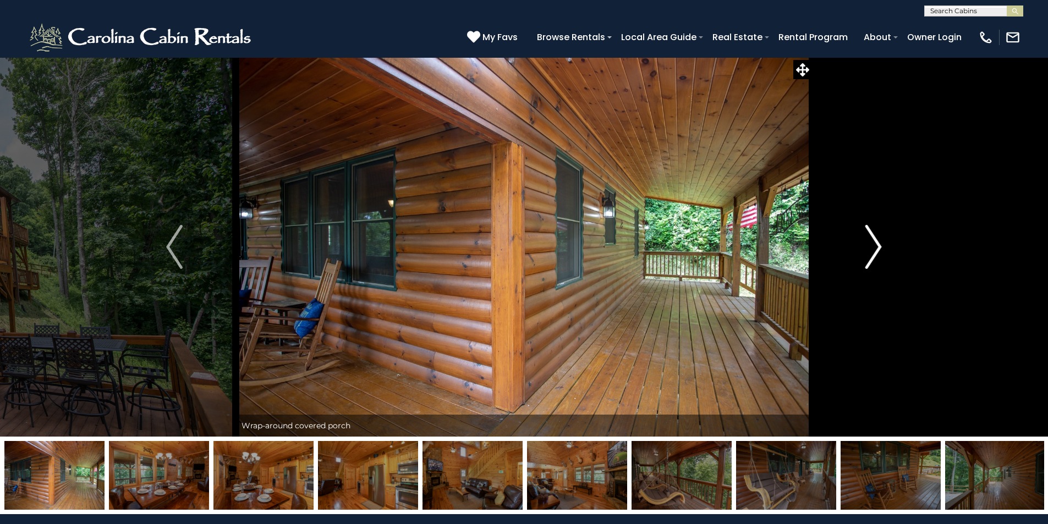
click at [881, 237] on img "Next" at bounding box center [873, 247] width 17 height 44
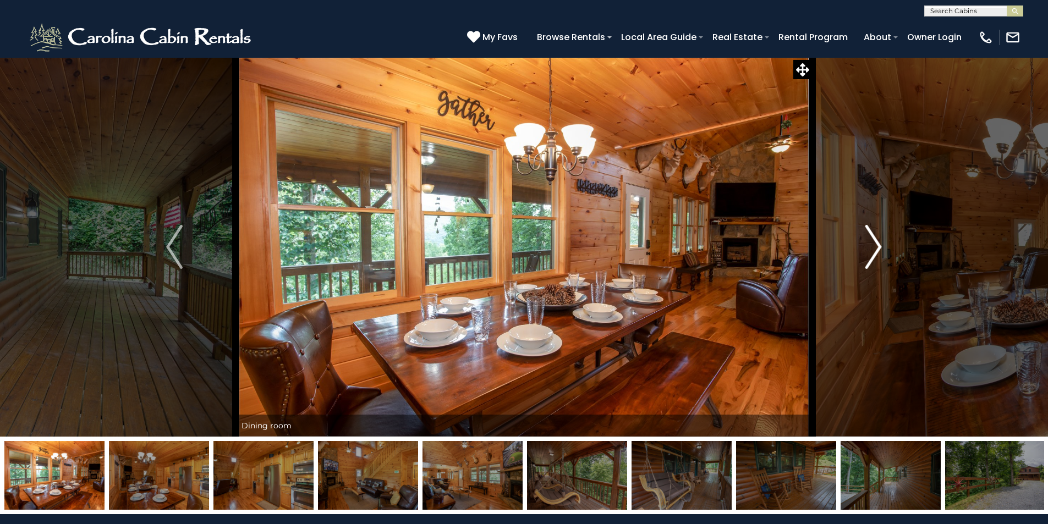
click at [881, 237] on img "Next" at bounding box center [873, 247] width 17 height 44
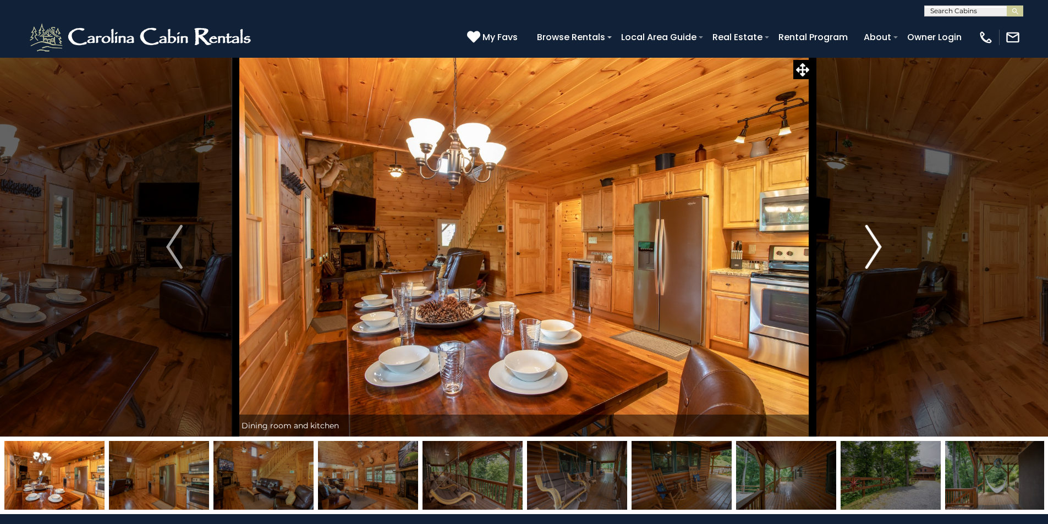
click at [881, 237] on img "Next" at bounding box center [873, 247] width 17 height 44
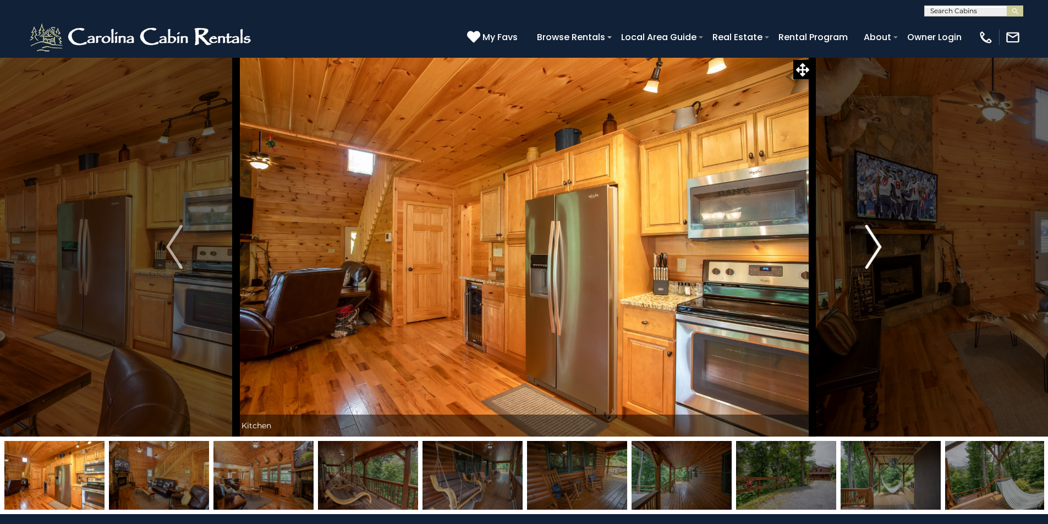
click at [881, 237] on img "Next" at bounding box center [873, 247] width 17 height 44
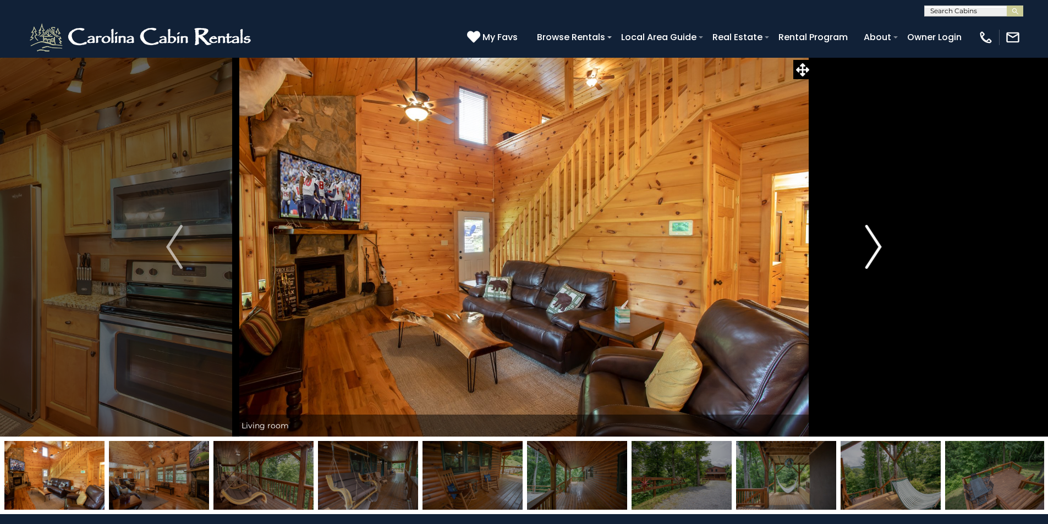
click at [881, 237] on img "Next" at bounding box center [873, 247] width 17 height 44
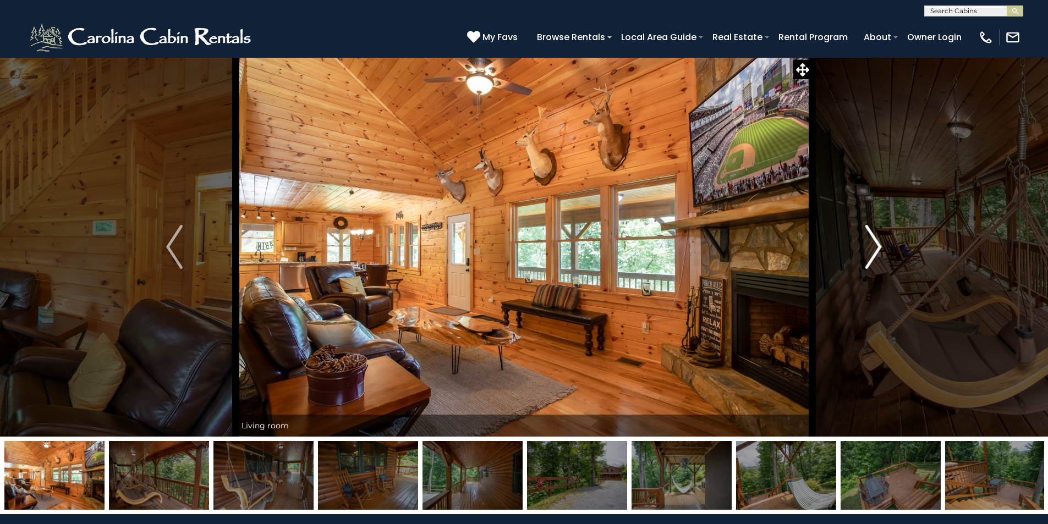
click at [881, 237] on img "Next" at bounding box center [873, 247] width 17 height 44
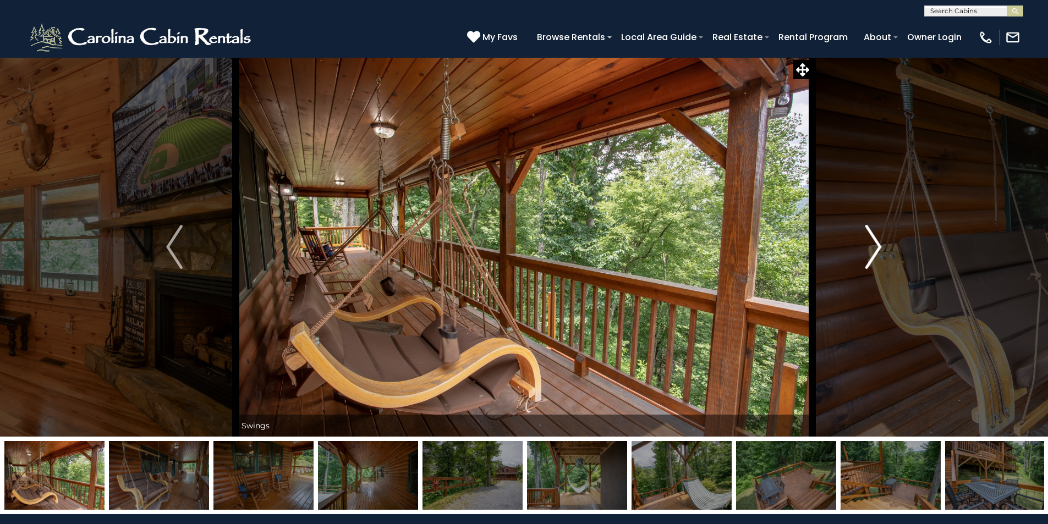
click at [881, 237] on img "Next" at bounding box center [873, 247] width 17 height 44
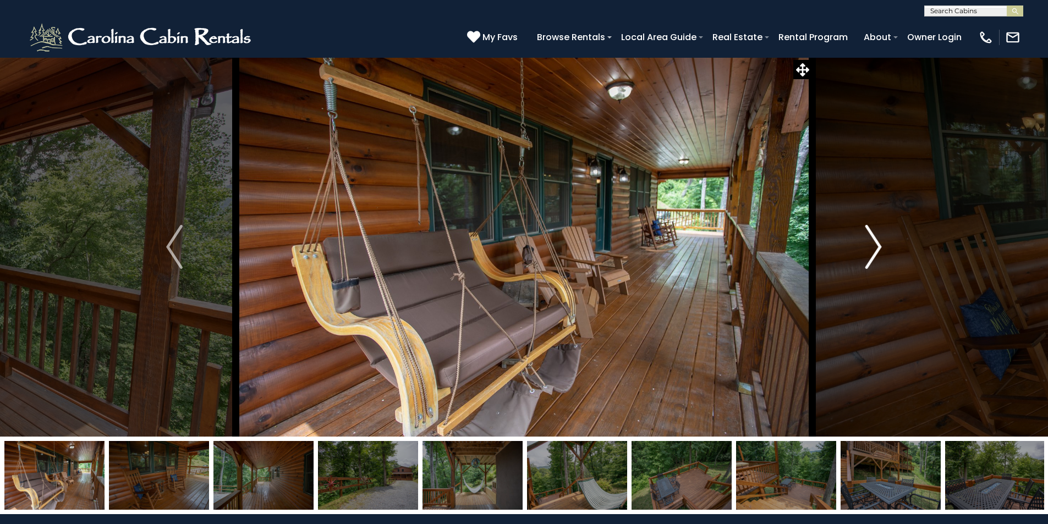
click at [881, 237] on img "Next" at bounding box center [873, 247] width 17 height 44
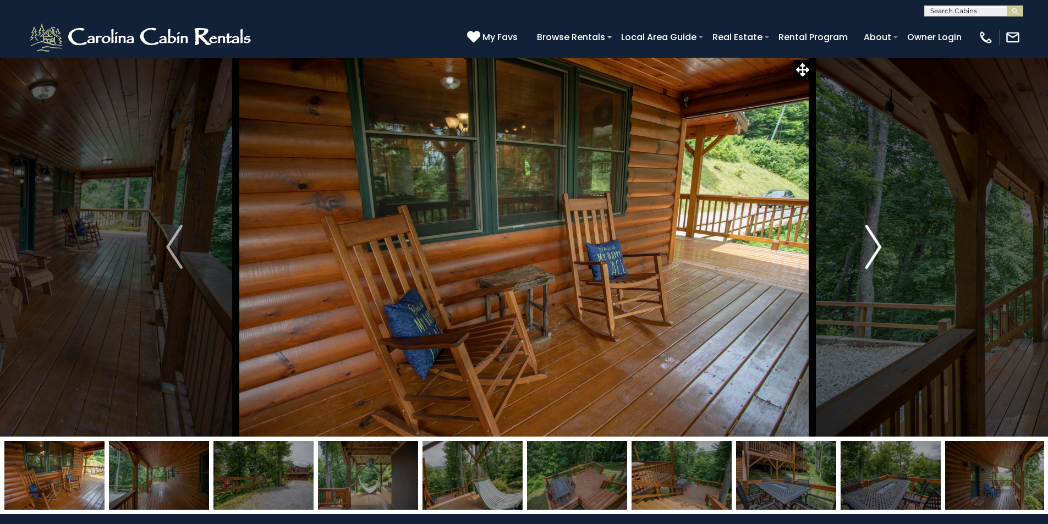
click at [881, 237] on img "Next" at bounding box center [873, 247] width 17 height 44
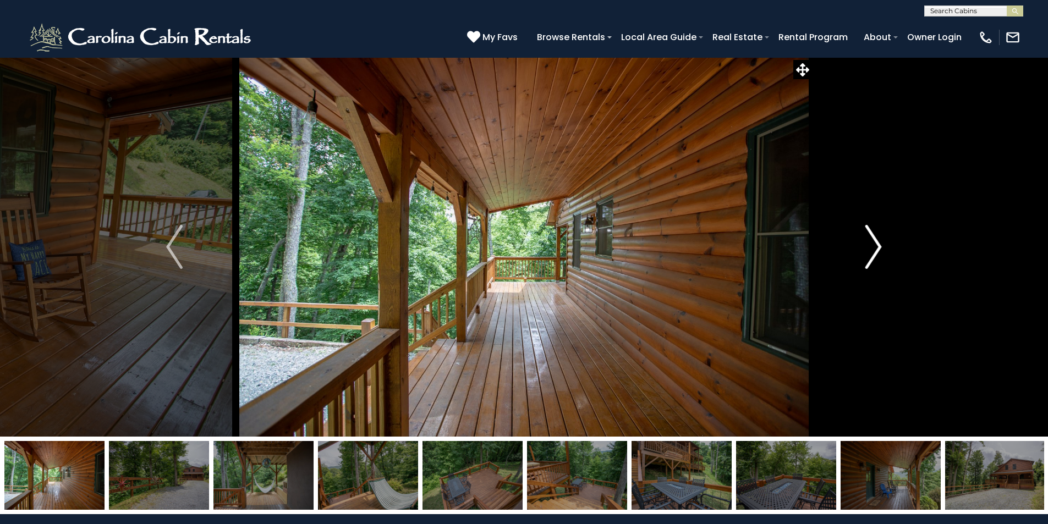
click at [881, 237] on img "Next" at bounding box center [873, 247] width 17 height 44
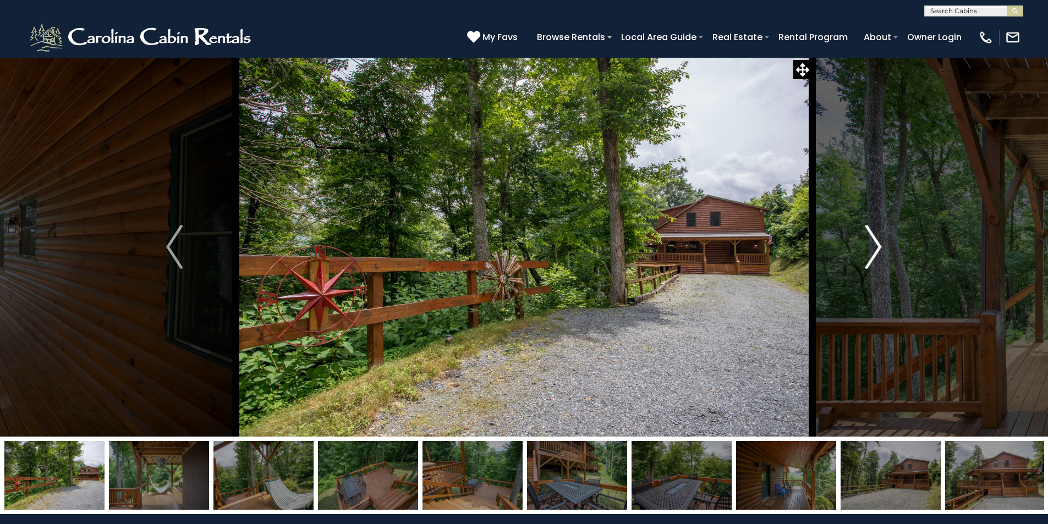
click at [881, 237] on img "Next" at bounding box center [873, 247] width 17 height 44
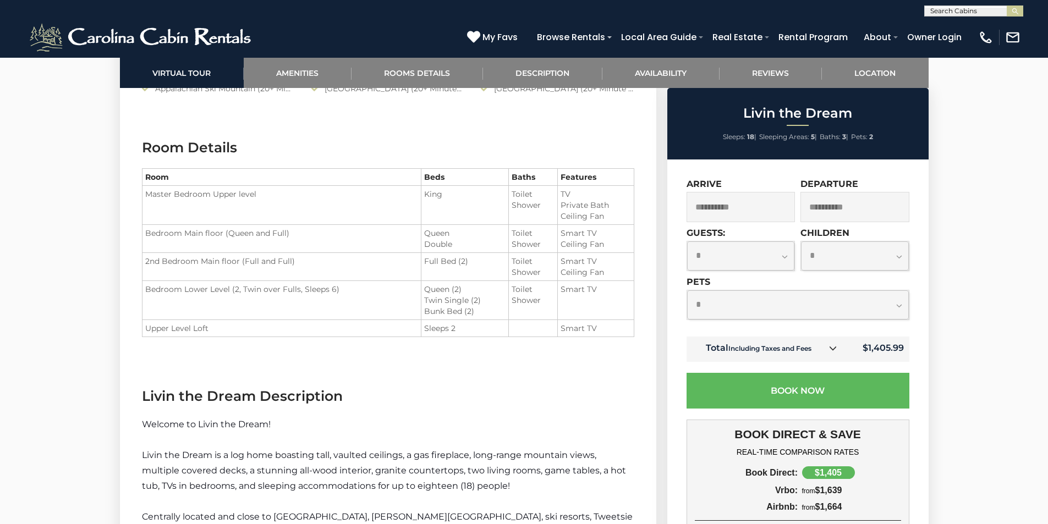
scroll to position [1375, 0]
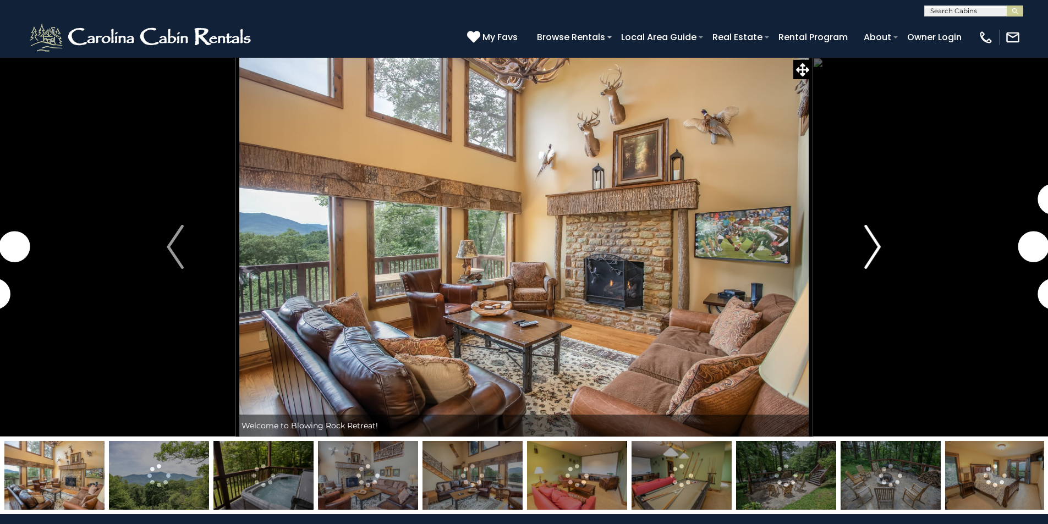
click at [879, 243] on img "Next" at bounding box center [872, 247] width 17 height 44
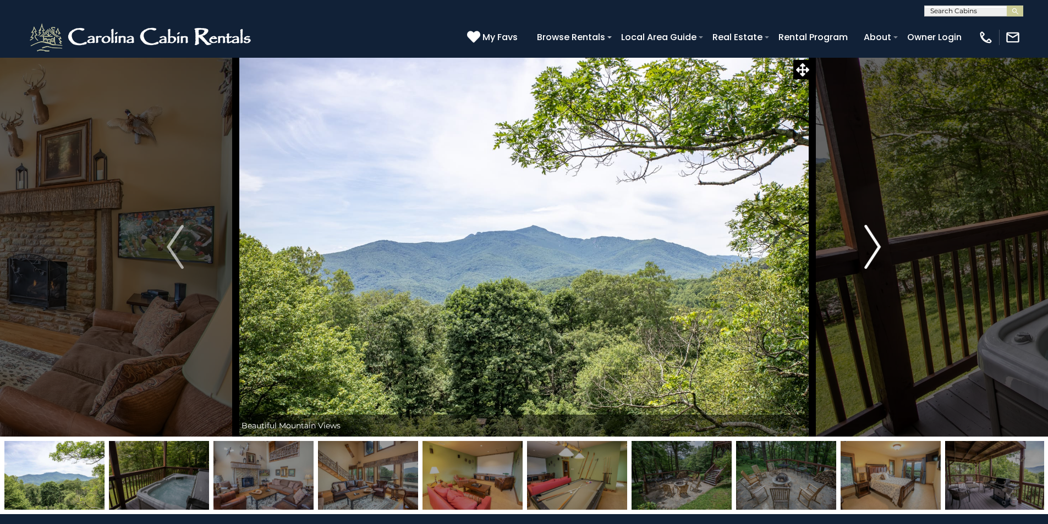
click at [879, 243] on img "Next" at bounding box center [872, 247] width 17 height 44
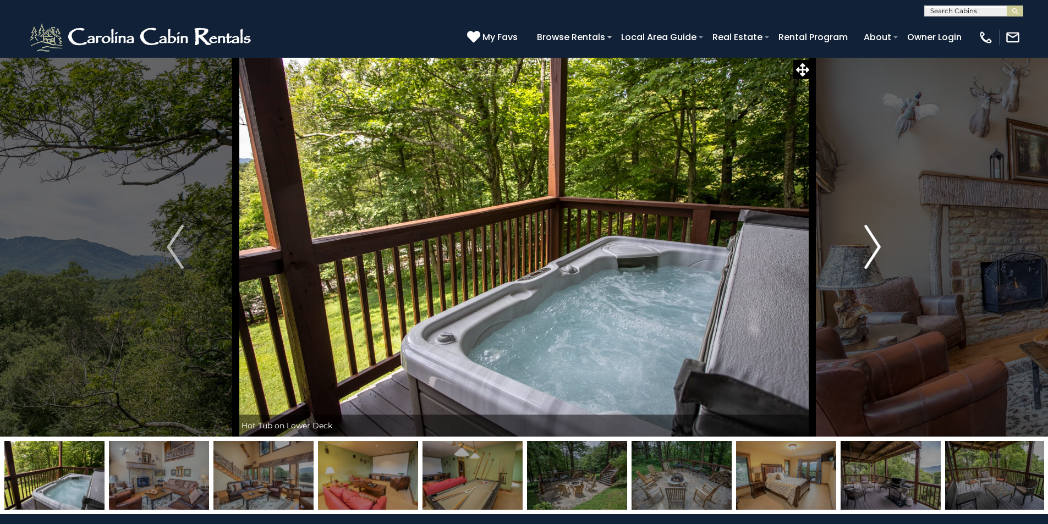
click at [879, 243] on img "Next" at bounding box center [872, 247] width 17 height 44
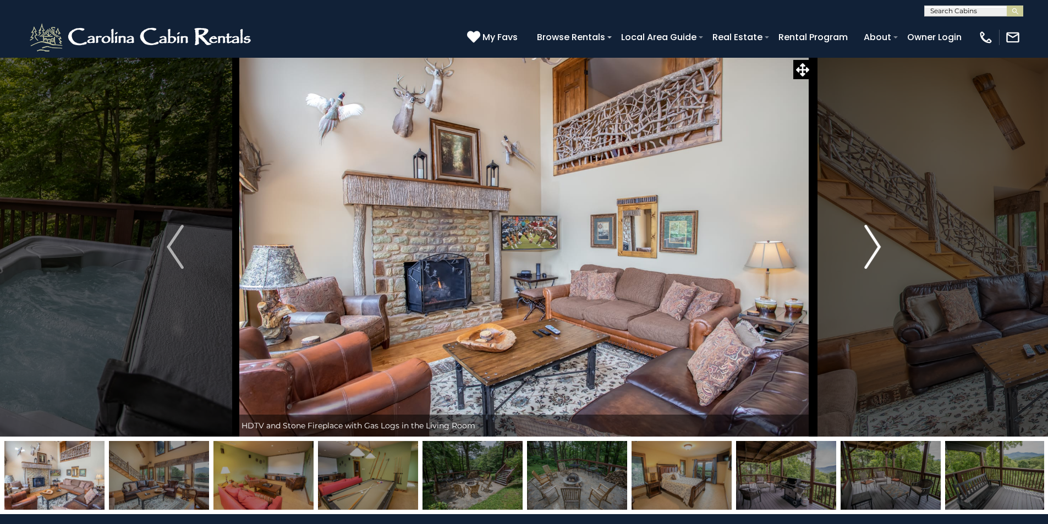
click at [879, 243] on img "Next" at bounding box center [872, 247] width 17 height 44
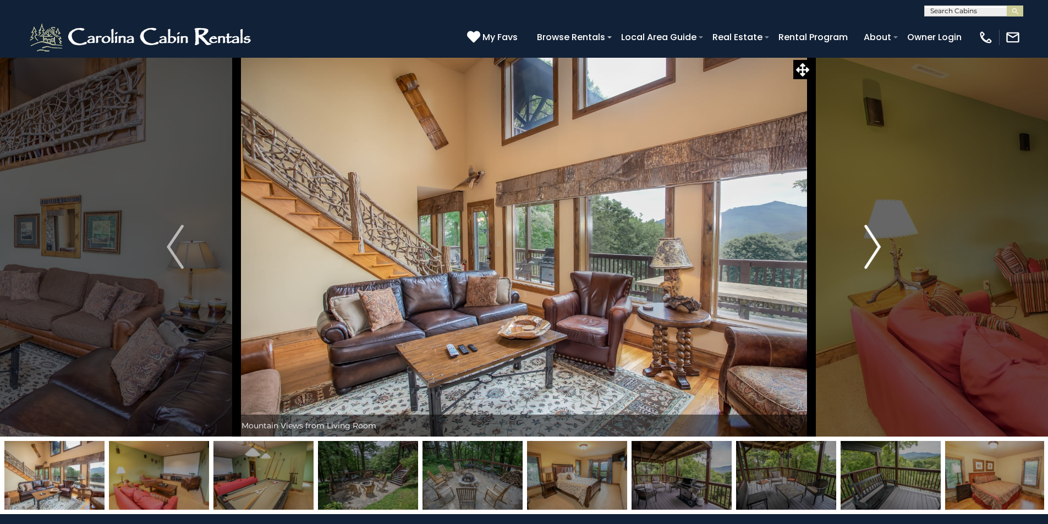
click at [879, 243] on img "Next" at bounding box center [872, 247] width 17 height 44
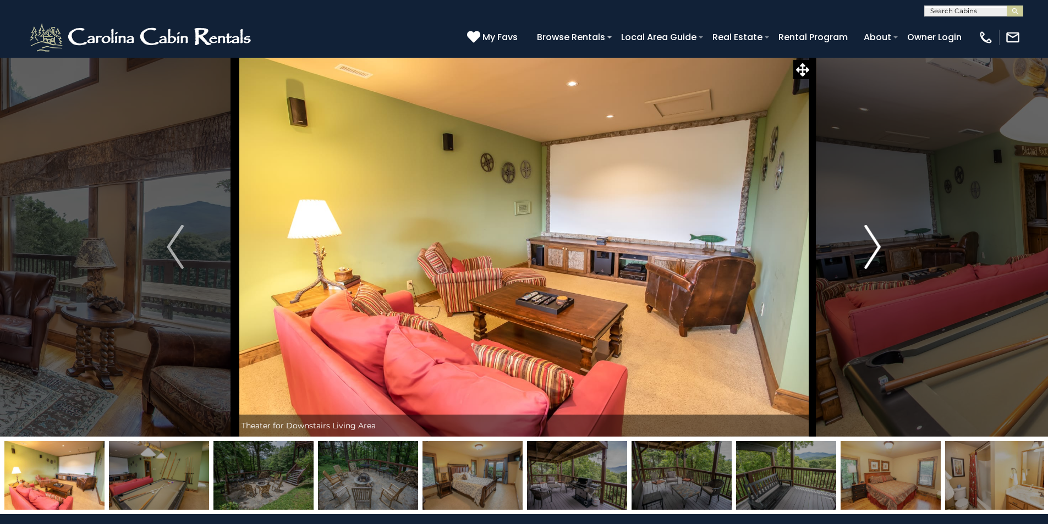
click at [879, 243] on img "Next" at bounding box center [872, 247] width 17 height 44
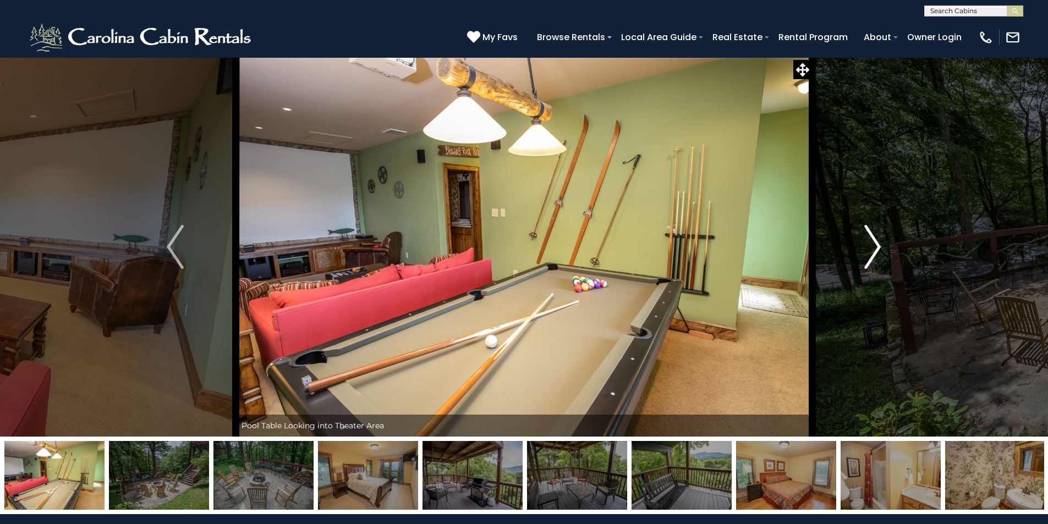
click at [879, 243] on img "Next" at bounding box center [872, 247] width 17 height 44
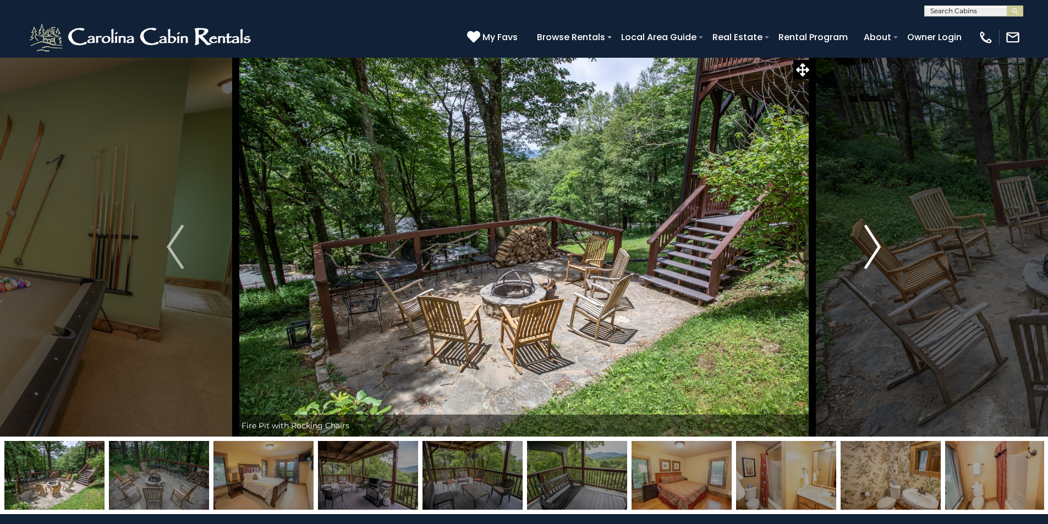
click at [876, 246] on img "Next" at bounding box center [872, 247] width 17 height 44
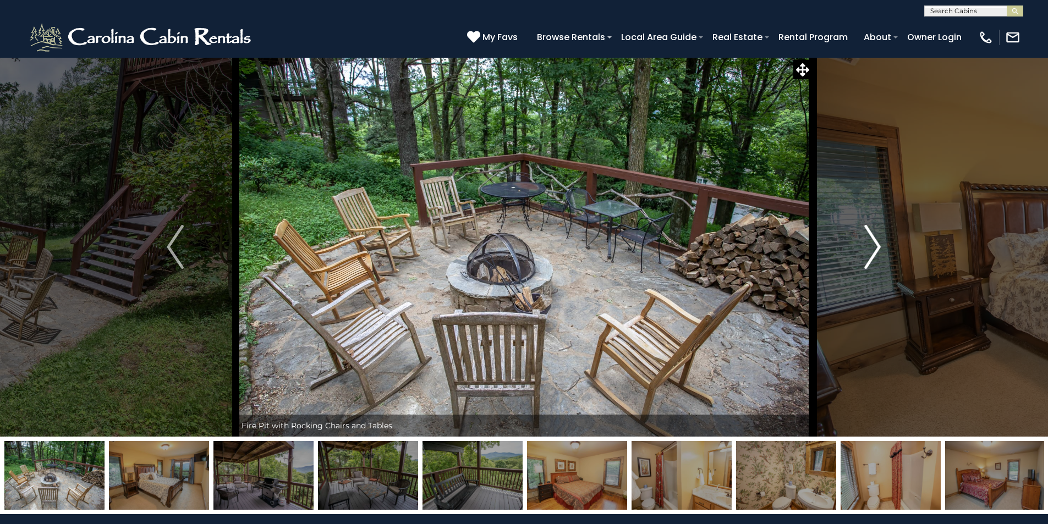
click at [876, 246] on img "Next" at bounding box center [872, 247] width 17 height 44
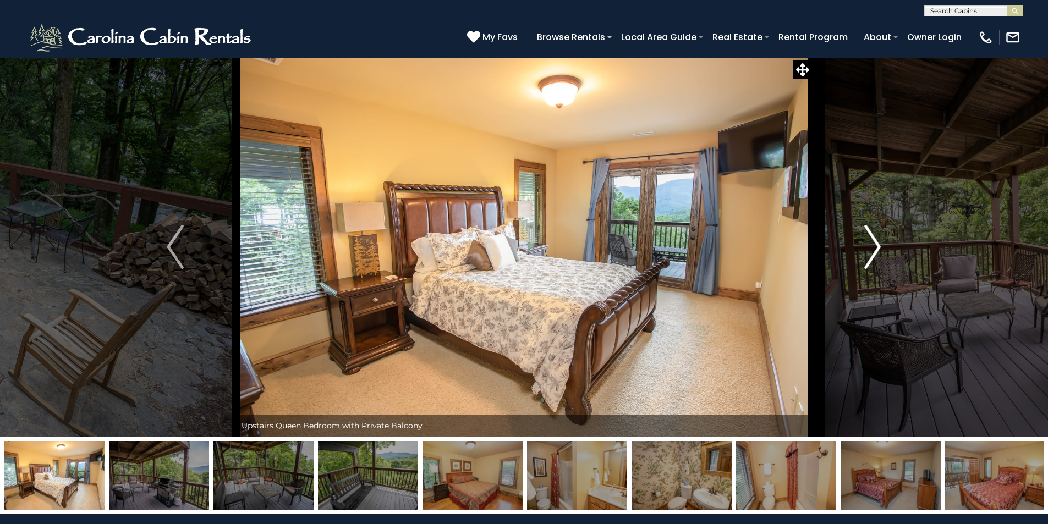
click at [876, 246] on img "Next" at bounding box center [872, 247] width 17 height 44
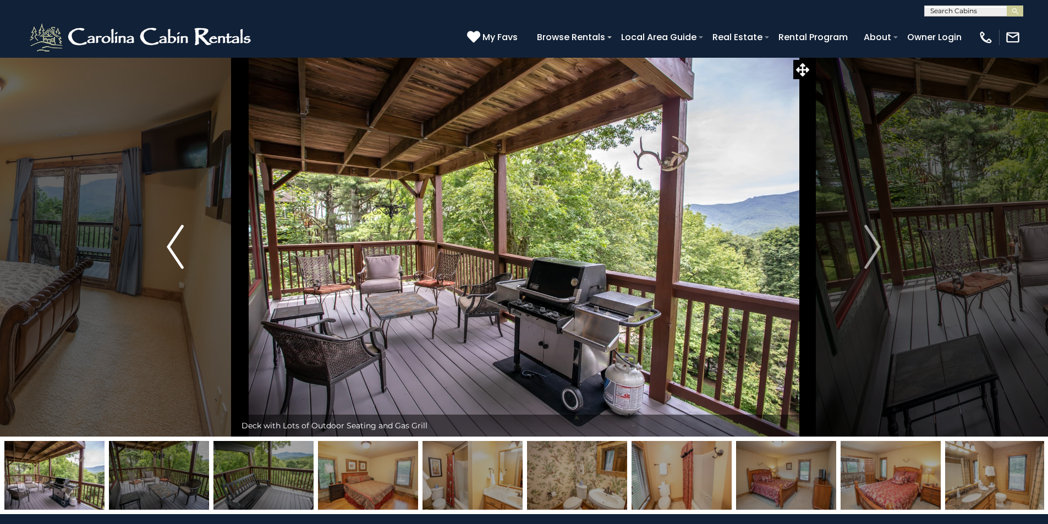
click at [180, 243] on img "Previous" at bounding box center [175, 247] width 17 height 44
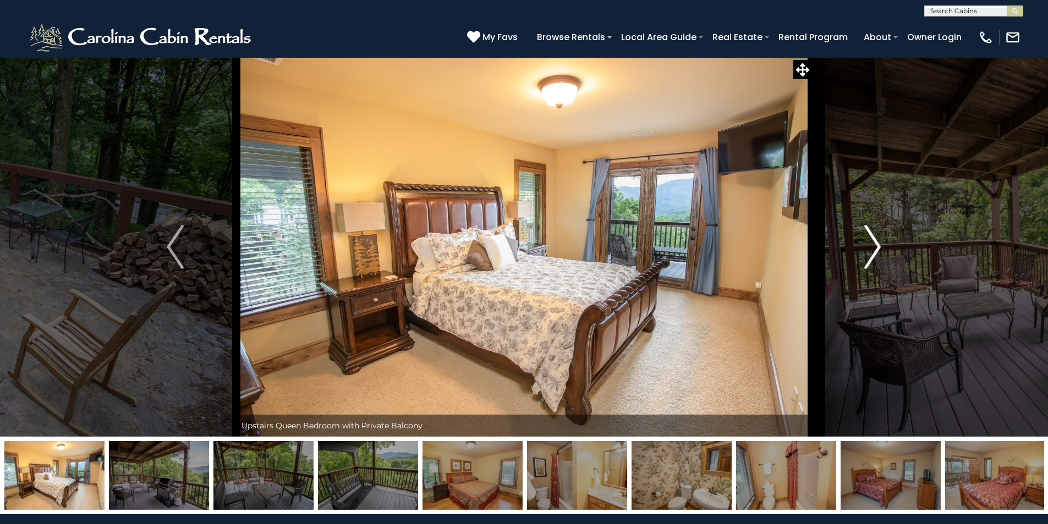
click at [875, 248] on img "Next" at bounding box center [872, 247] width 17 height 44
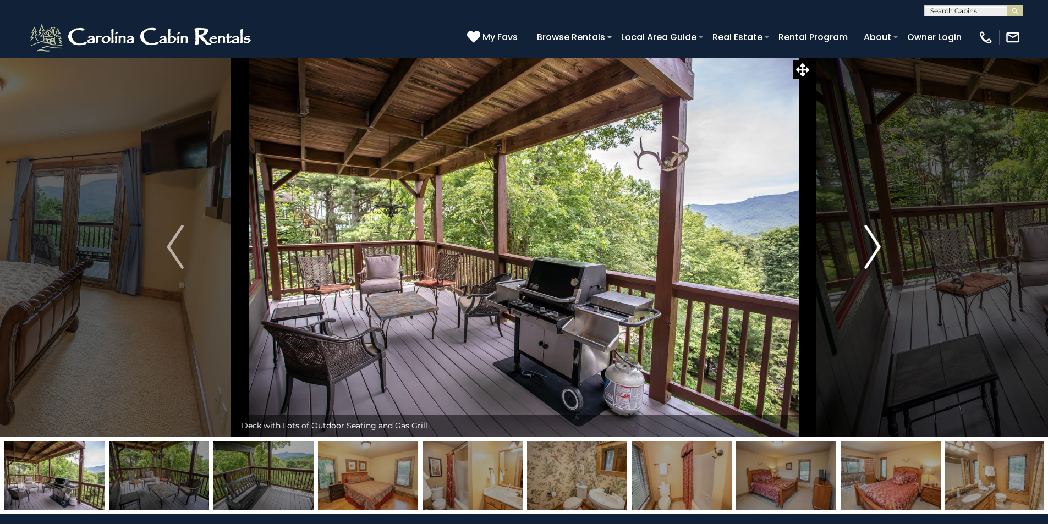
click at [875, 244] on img "Next" at bounding box center [872, 247] width 17 height 44
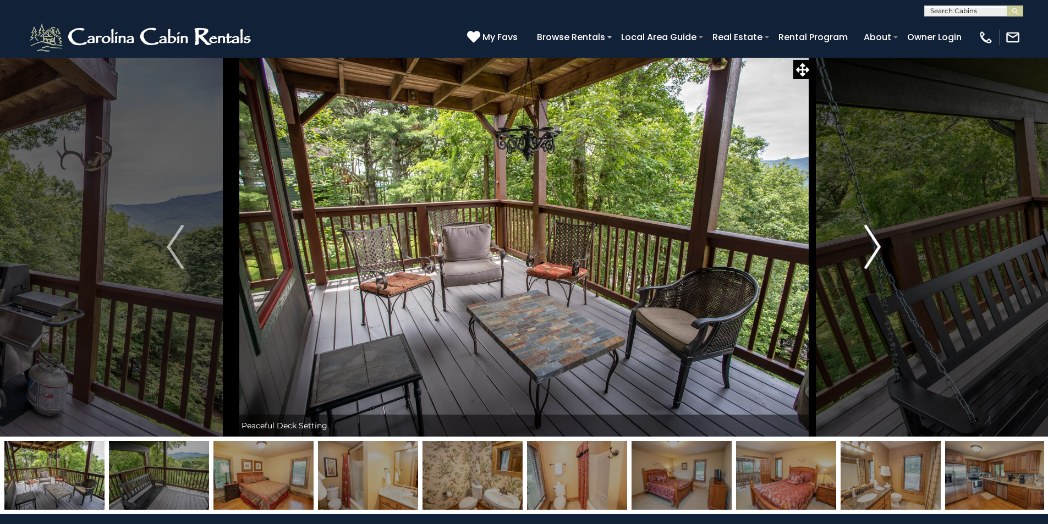
click at [875, 244] on img "Next" at bounding box center [872, 247] width 17 height 44
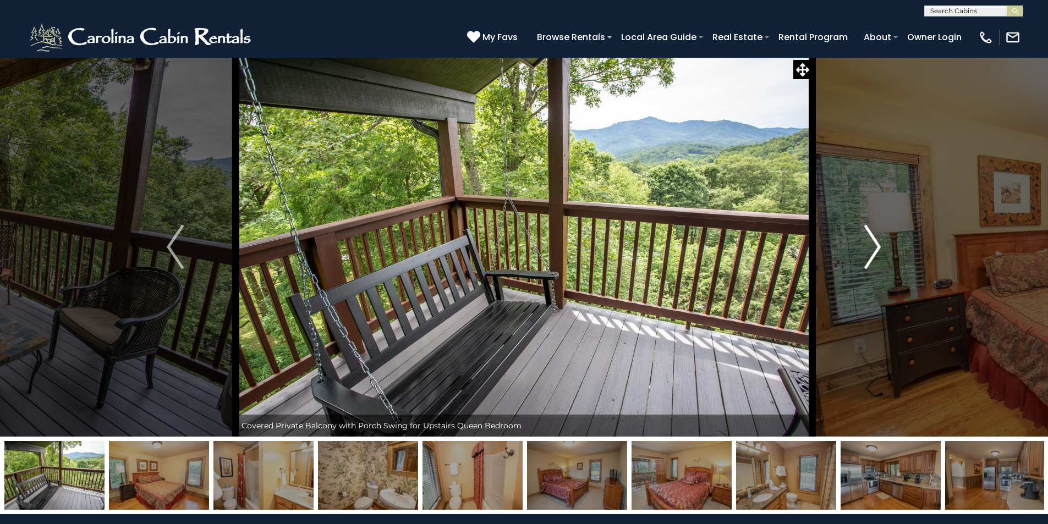
click at [875, 244] on img "Next" at bounding box center [872, 247] width 17 height 44
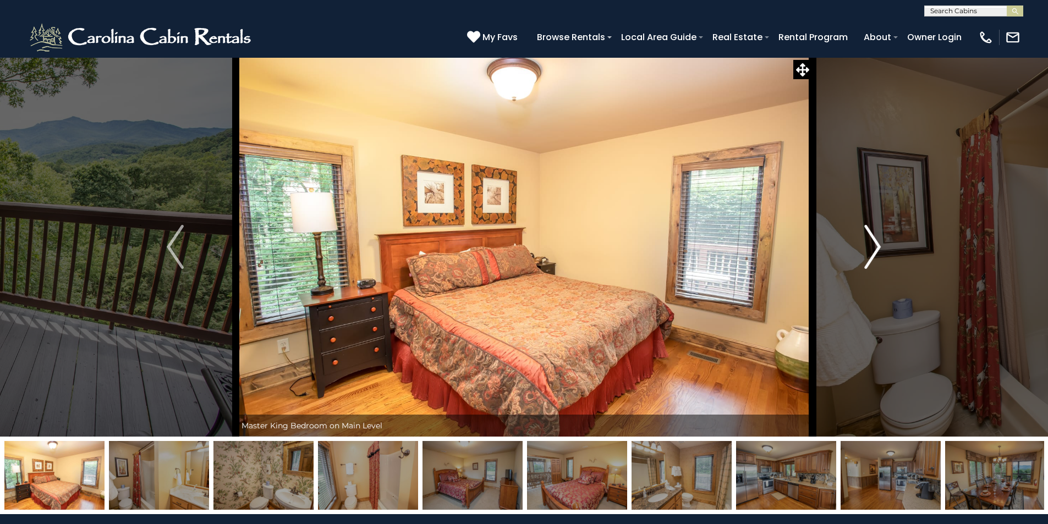
click at [875, 244] on img "Next" at bounding box center [872, 247] width 17 height 44
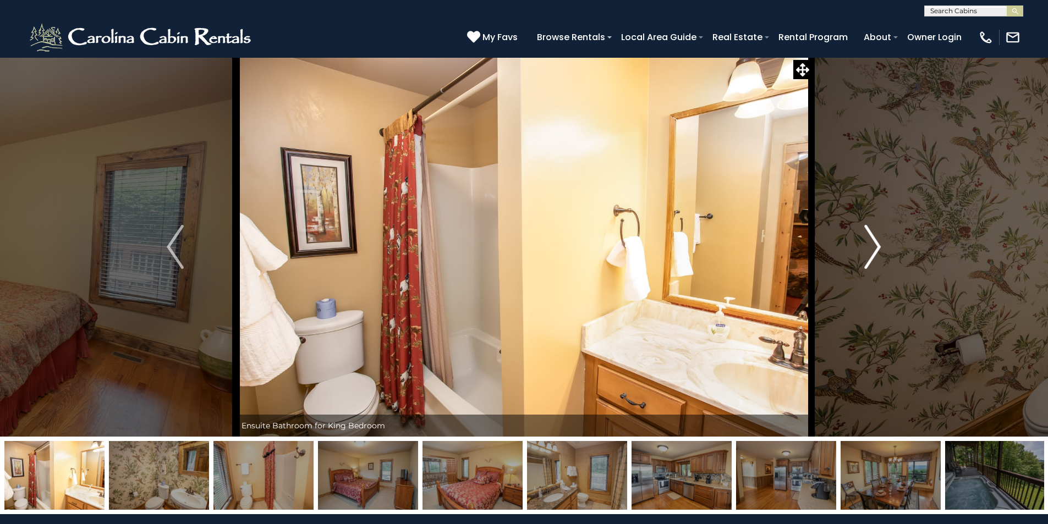
click at [875, 244] on img "Next" at bounding box center [872, 247] width 17 height 44
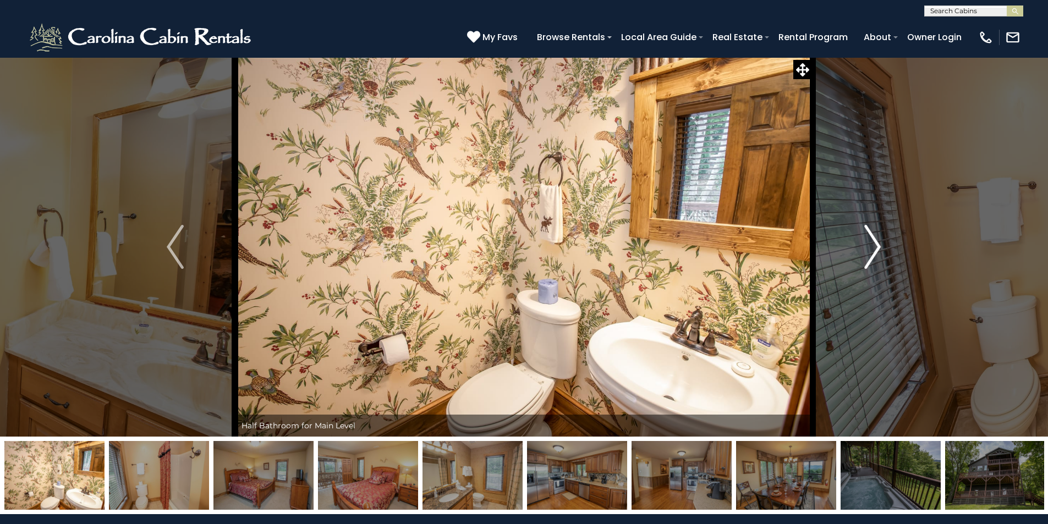
click at [875, 244] on img "Next" at bounding box center [872, 247] width 17 height 44
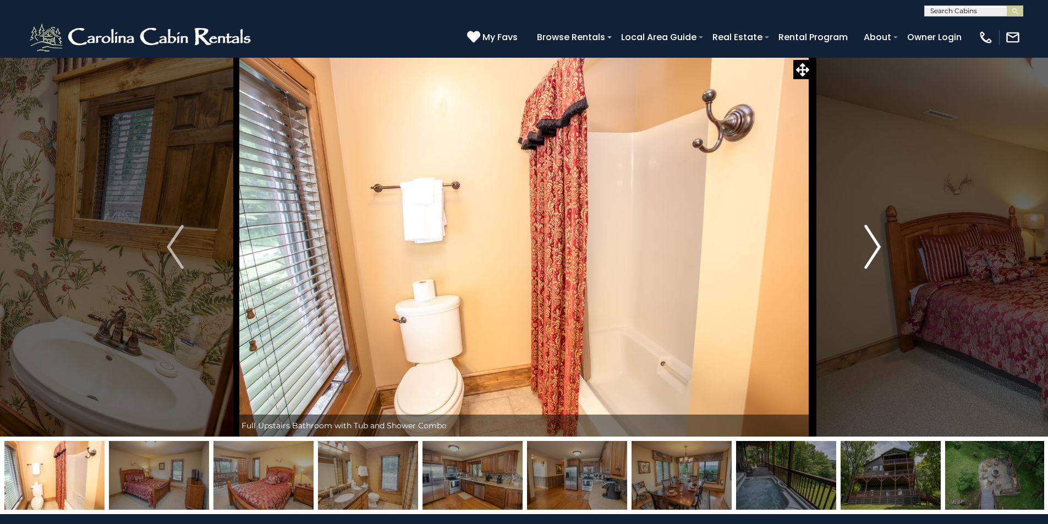
click at [875, 244] on img "Next" at bounding box center [872, 247] width 17 height 44
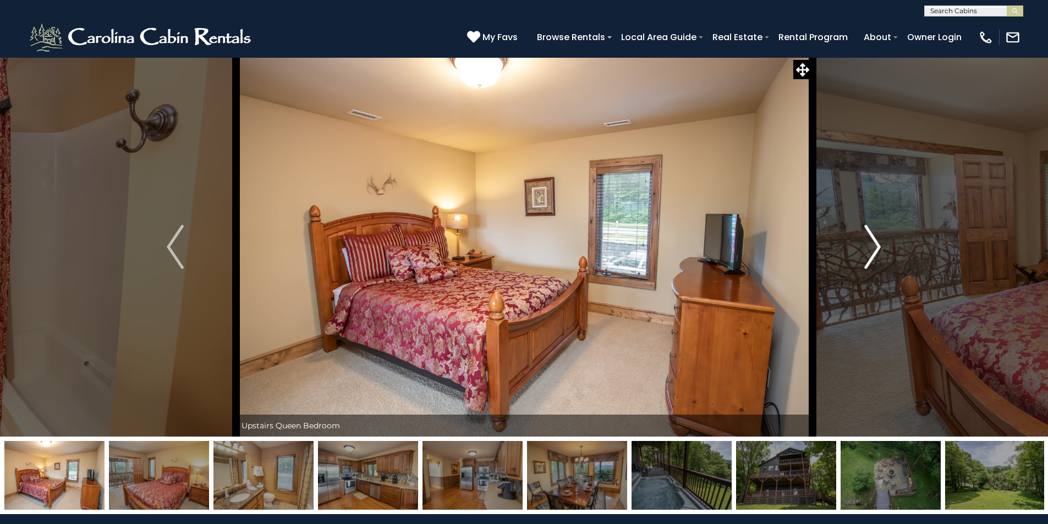
click at [875, 244] on img "Next" at bounding box center [872, 247] width 17 height 44
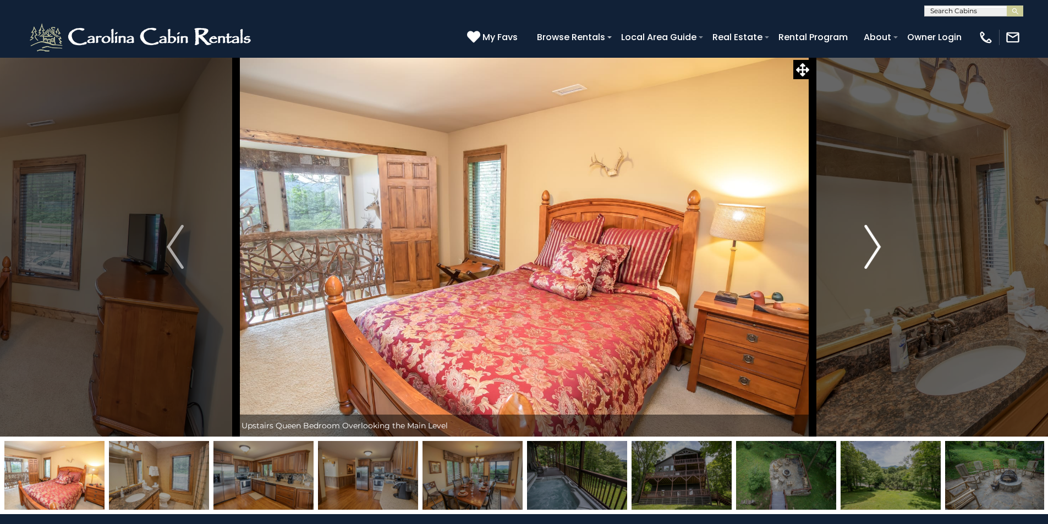
click at [875, 244] on img "Next" at bounding box center [872, 247] width 17 height 44
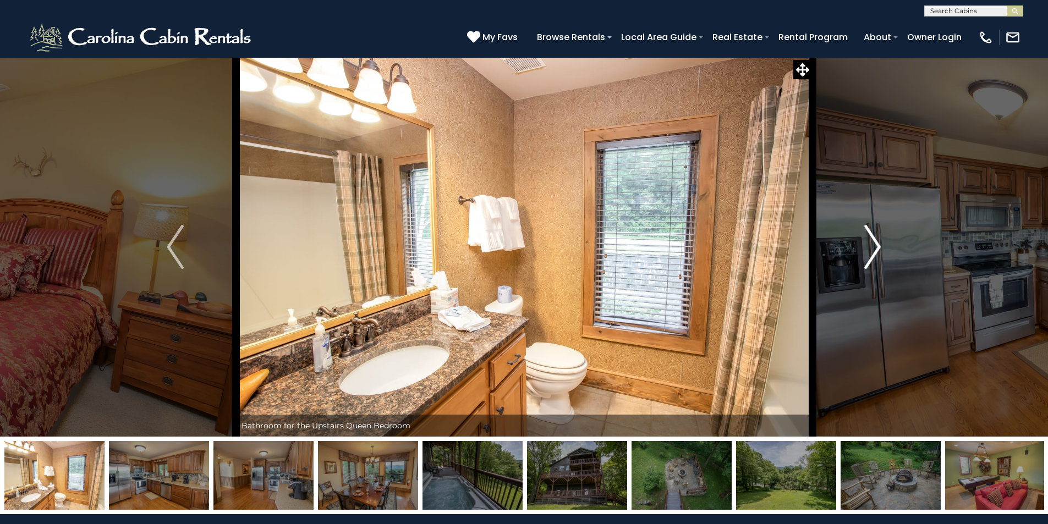
click at [875, 244] on img "Next" at bounding box center [872, 247] width 17 height 44
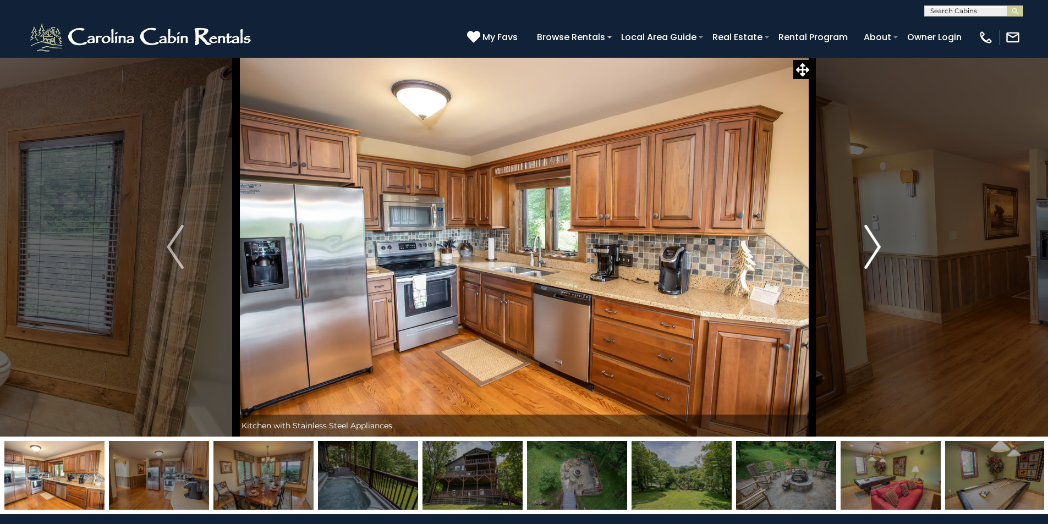
click at [875, 244] on img "Next" at bounding box center [872, 247] width 17 height 44
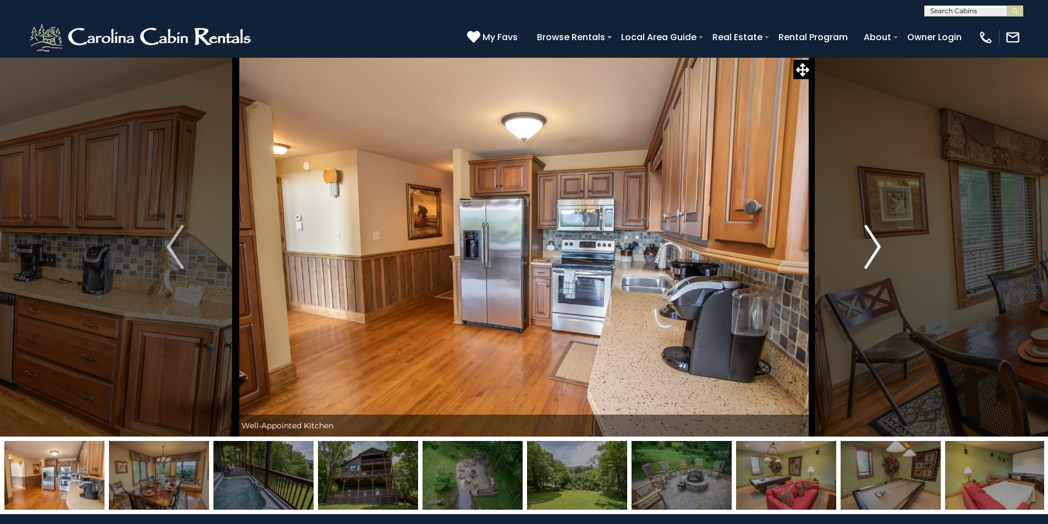
click at [875, 244] on img "Next" at bounding box center [872, 247] width 17 height 44
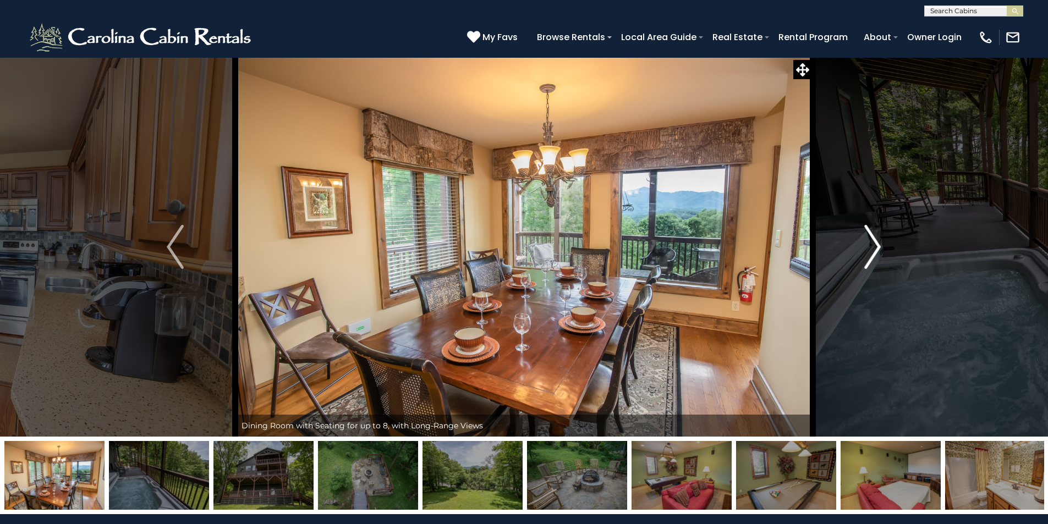
click at [875, 244] on img "Next" at bounding box center [872, 247] width 17 height 44
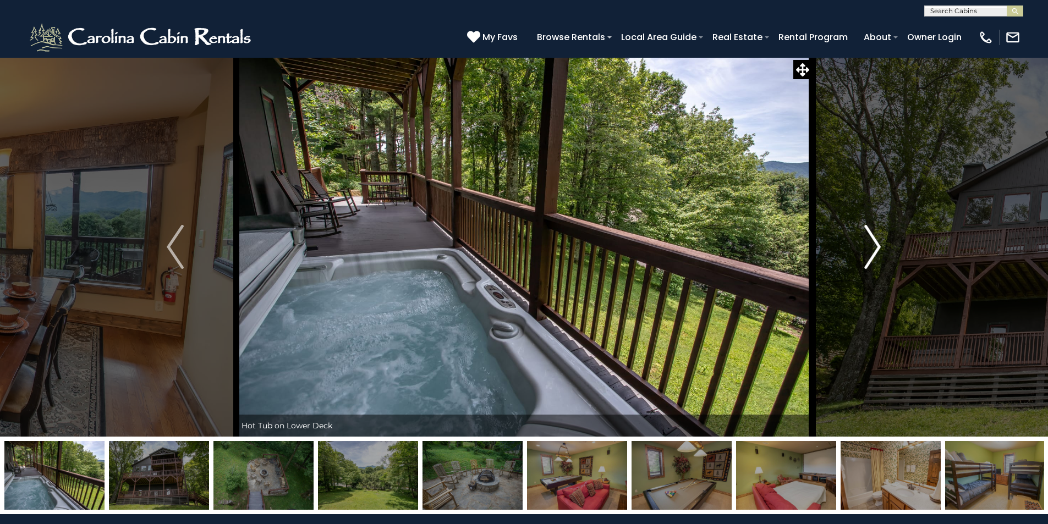
click at [875, 244] on img "Next" at bounding box center [872, 247] width 17 height 44
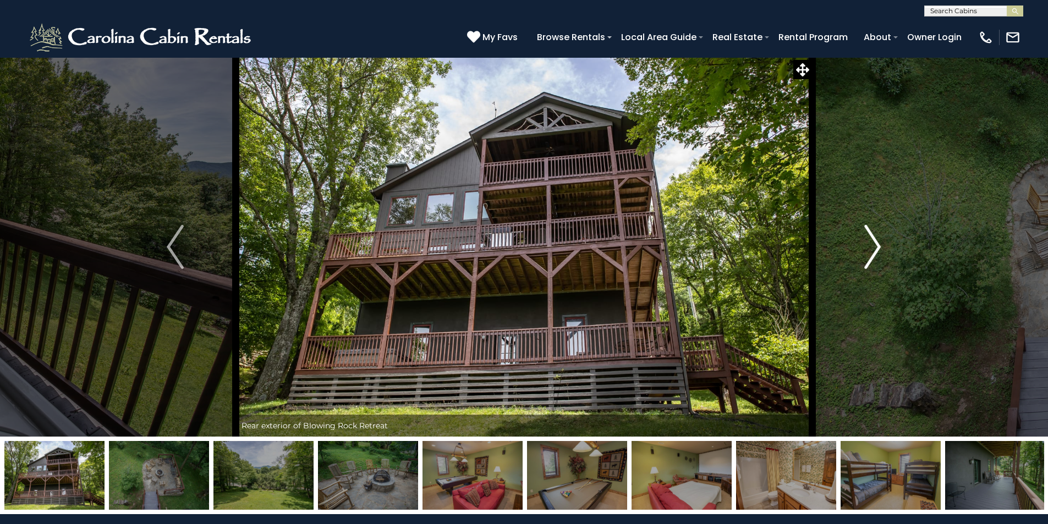
click at [875, 244] on img "Next" at bounding box center [872, 247] width 17 height 44
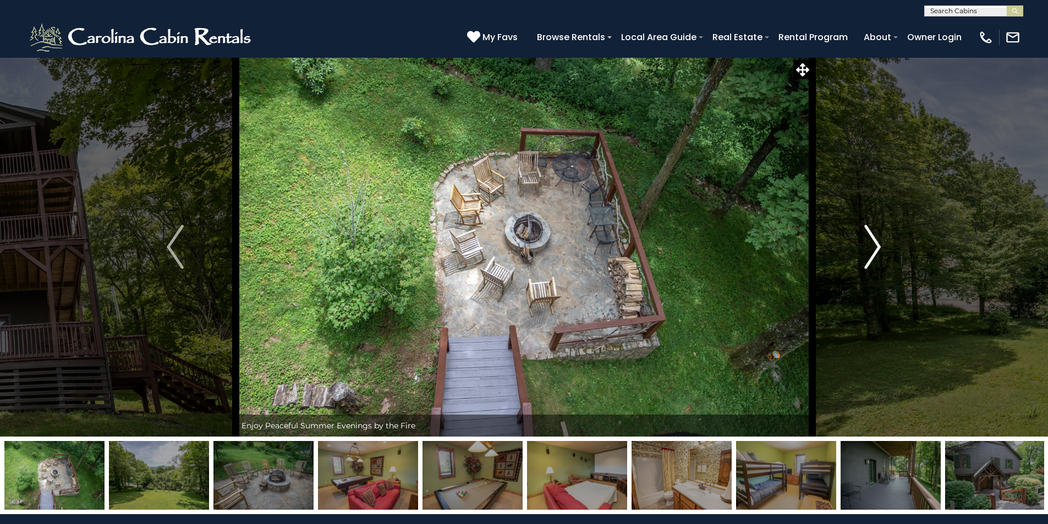
click at [875, 244] on img "Next" at bounding box center [872, 247] width 17 height 44
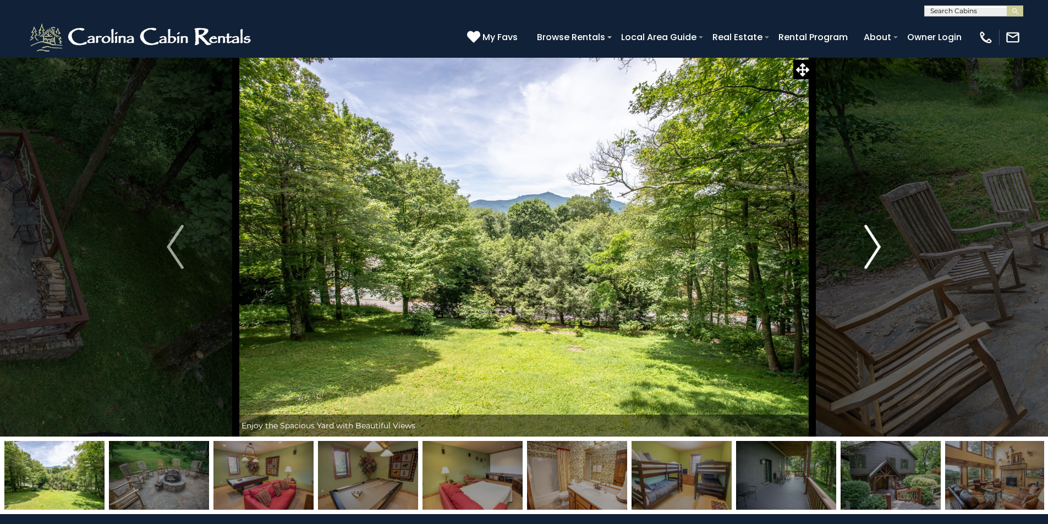
click at [875, 244] on img "Next" at bounding box center [872, 247] width 17 height 44
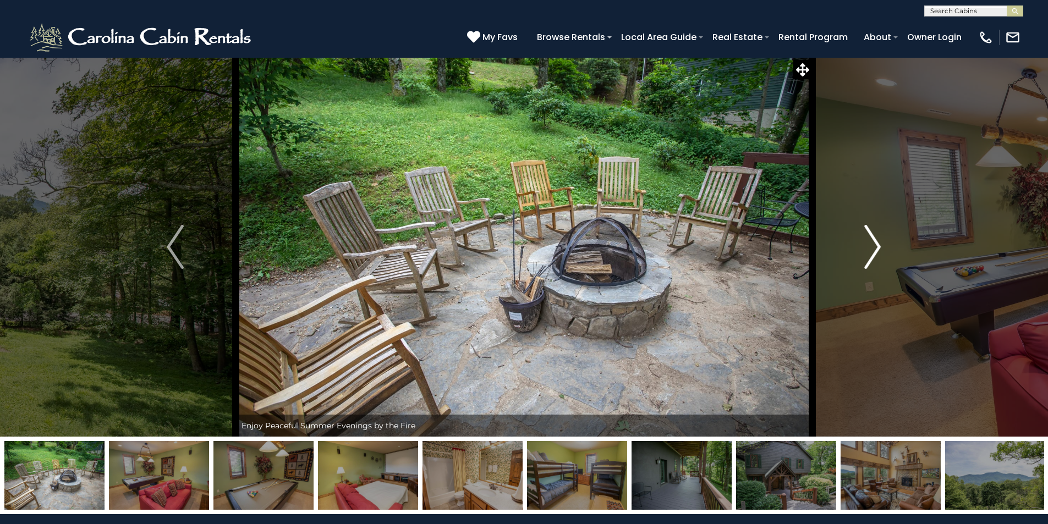
click at [875, 244] on img "Next" at bounding box center [872, 247] width 17 height 44
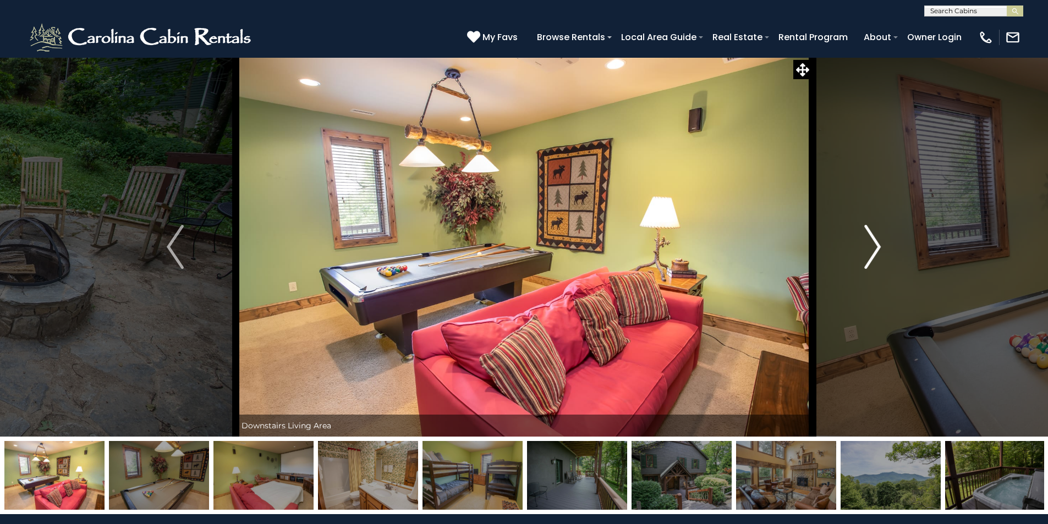
click at [875, 244] on img "Next" at bounding box center [872, 247] width 17 height 44
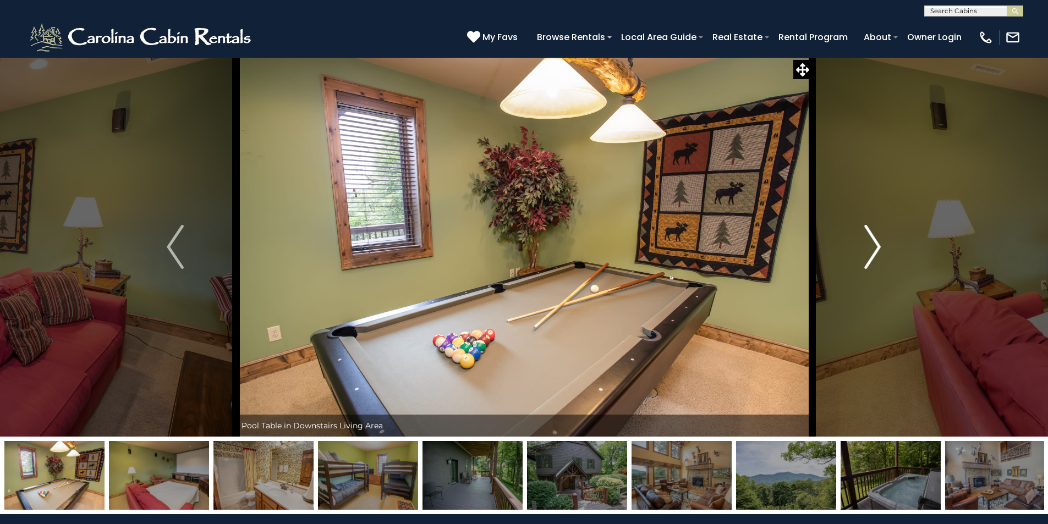
click at [875, 244] on img "Next" at bounding box center [872, 247] width 17 height 44
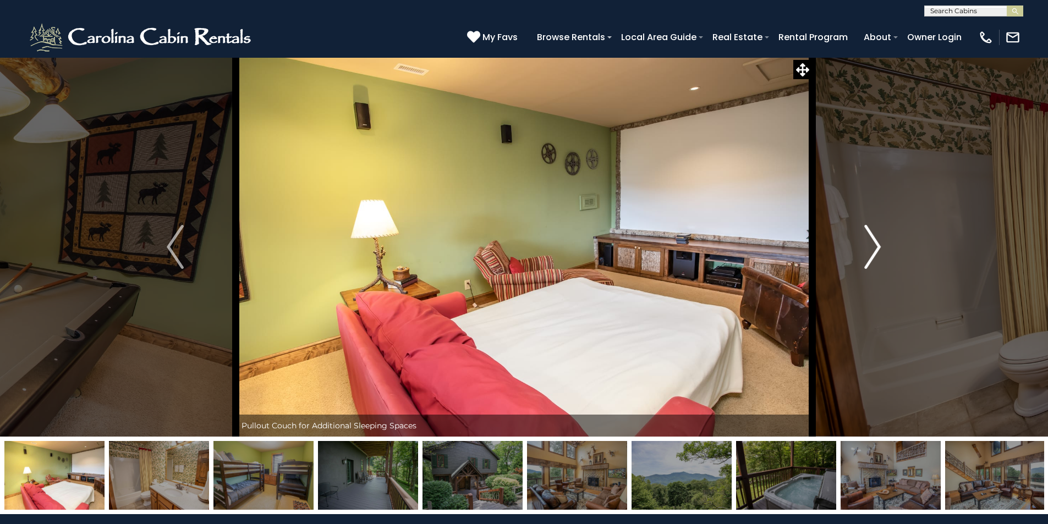
click at [875, 244] on img "Next" at bounding box center [872, 247] width 17 height 44
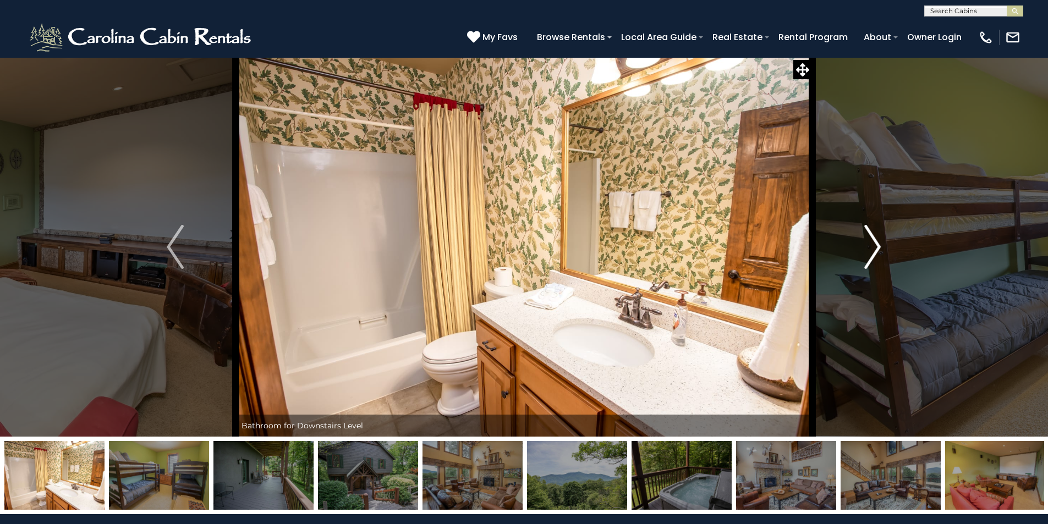
click at [875, 244] on img "Next" at bounding box center [872, 247] width 17 height 44
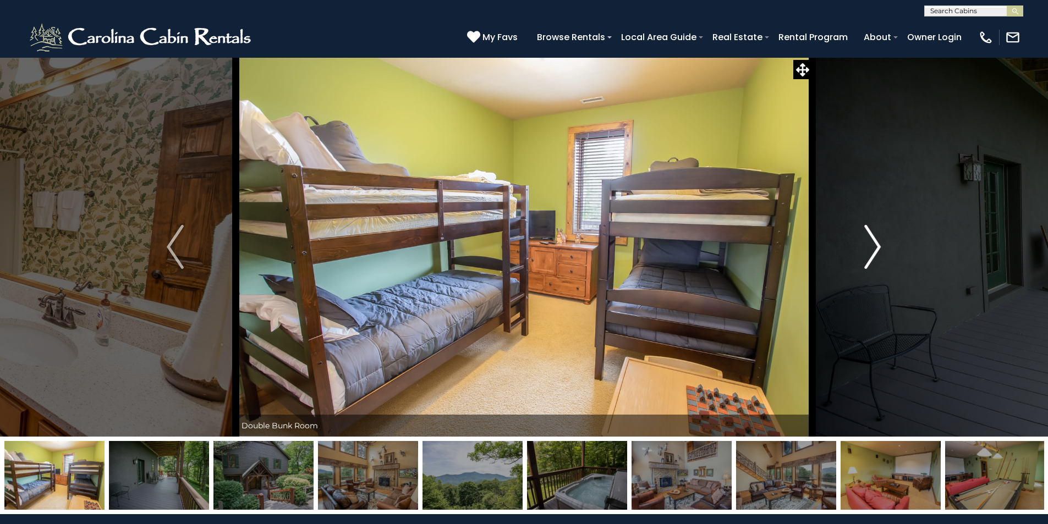
click at [875, 244] on img "Next" at bounding box center [872, 247] width 17 height 44
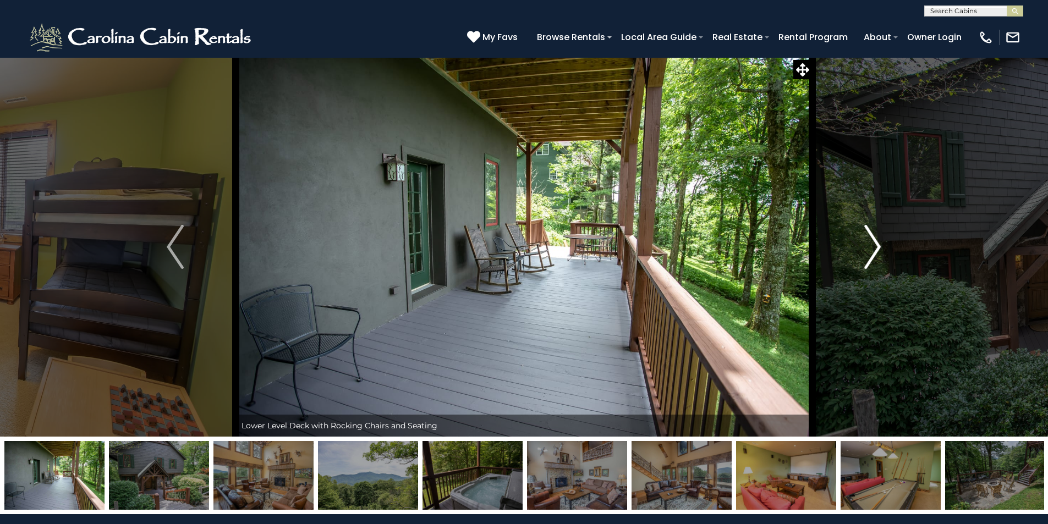
click at [875, 244] on img "Next" at bounding box center [872, 247] width 17 height 44
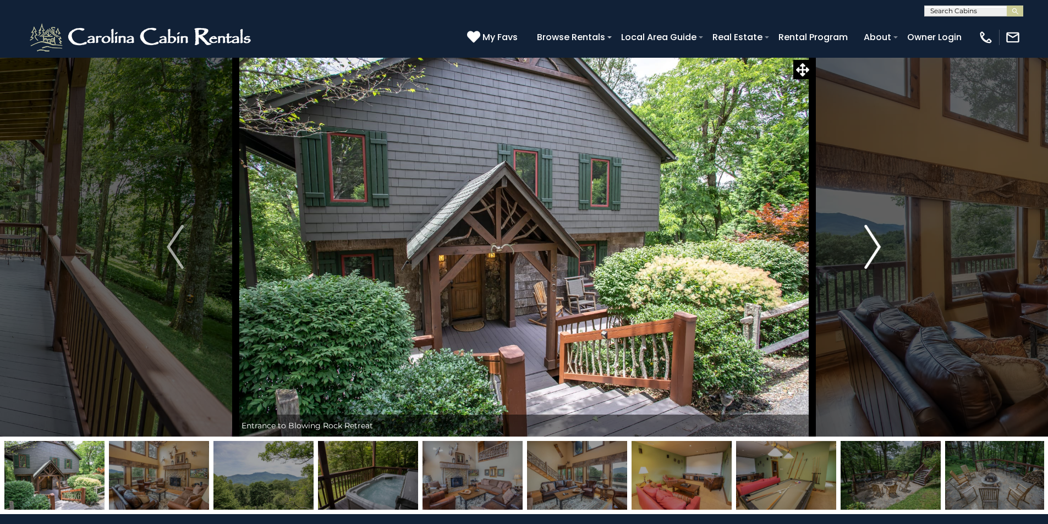
click at [875, 244] on img "Next" at bounding box center [872, 247] width 17 height 44
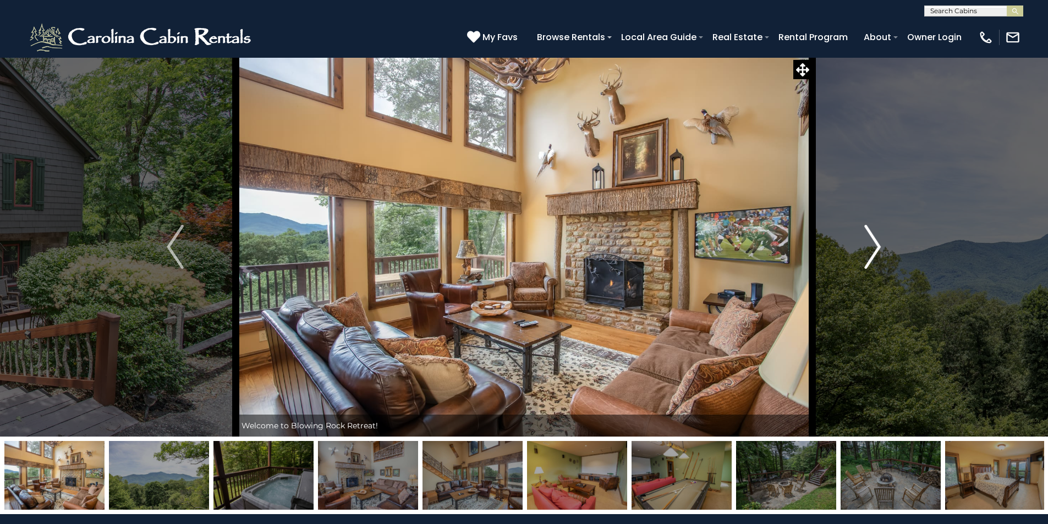
click at [875, 244] on img "Next" at bounding box center [872, 247] width 17 height 44
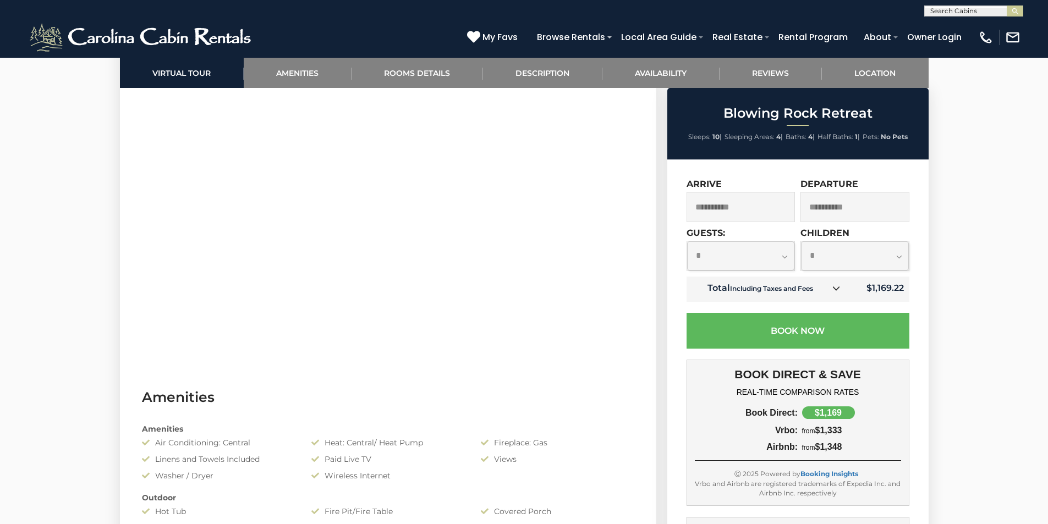
scroll to position [605, 0]
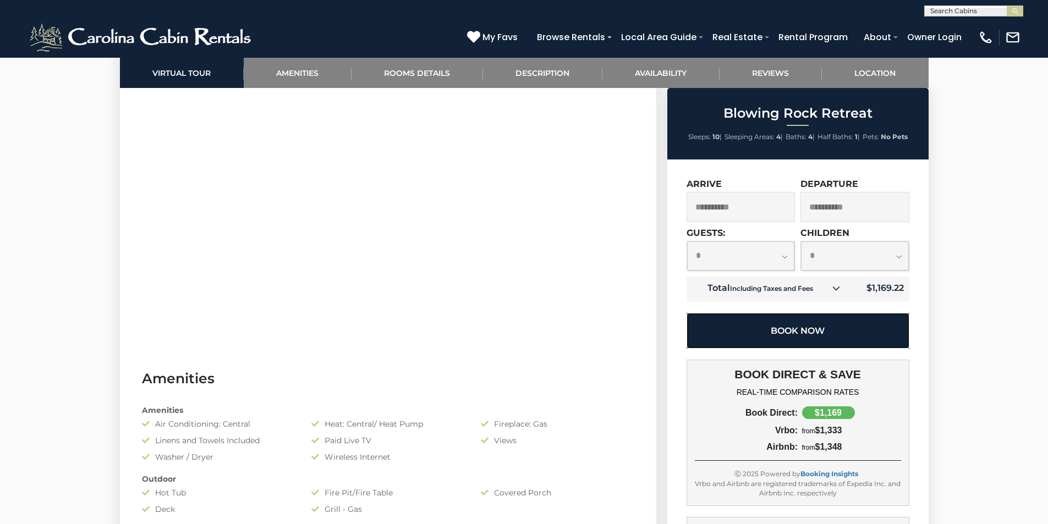
click at [720, 327] on button "Book Now" at bounding box center [798, 331] width 223 height 36
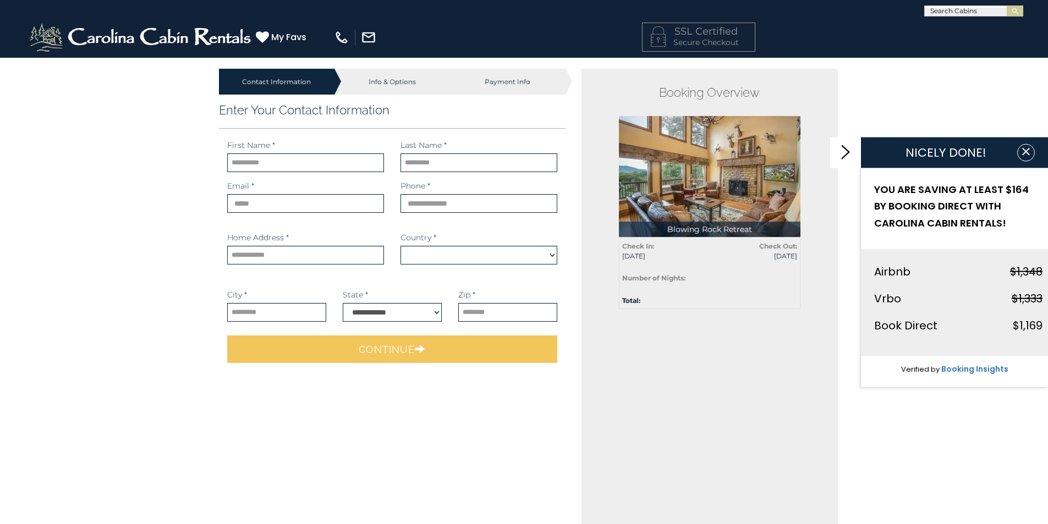
select select "*********"
